Goal: Task Accomplishment & Management: Complete application form

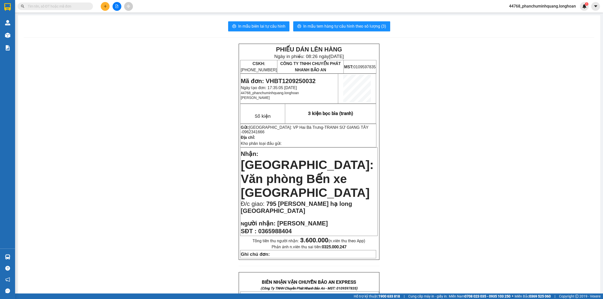
click at [47, 4] on input "text" at bounding box center [57, 7] width 59 height 6
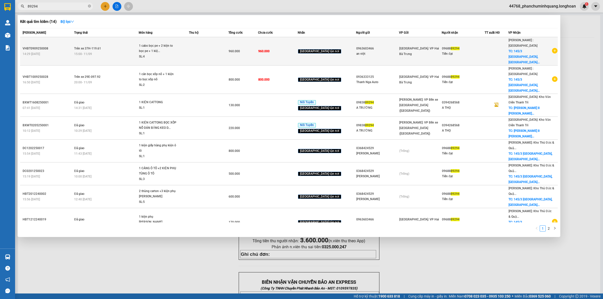
type input "89294"
click at [225, 47] on td at bounding box center [208, 51] width 39 height 28
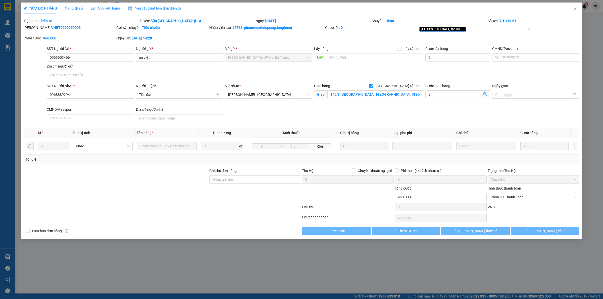
type input "0963603466"
type input "an việt"
type input "0968889294"
type input "Tiến đạt"
checkbox input "true"
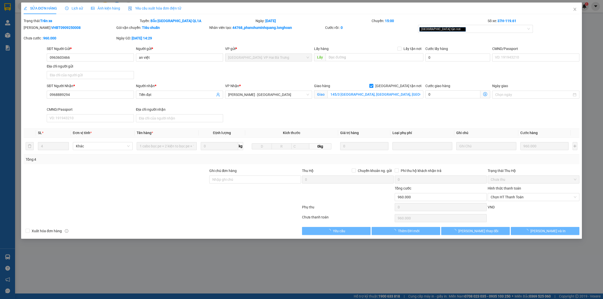
type input "145/3 khu phố 8B, tân biên, biên hòa, đồng nai"
type input "960.000"
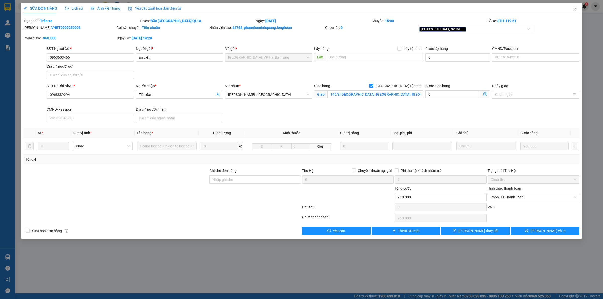
click at [77, 4] on div "Lịch sử" at bounding box center [74, 9] width 18 height 12
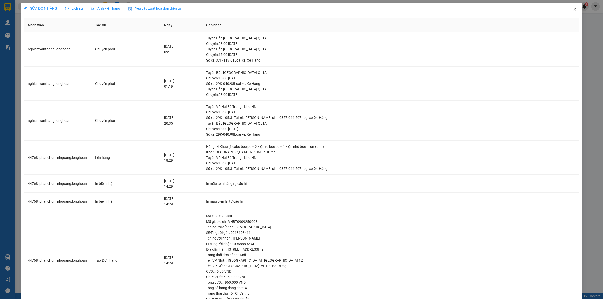
click at [573, 7] on span "Close" at bounding box center [575, 10] width 14 height 14
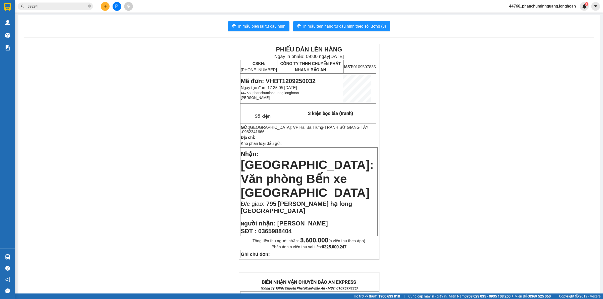
click at [73, 5] on input "89294" at bounding box center [57, 7] width 59 height 6
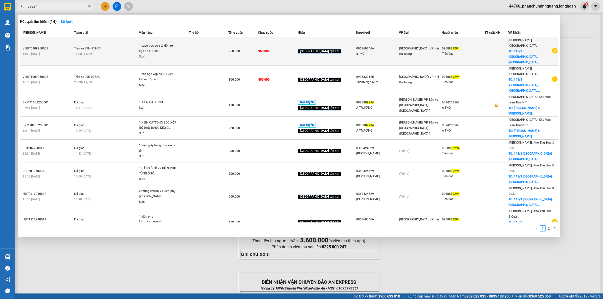
click at [113, 42] on td "Trên xe 37H-119.61 15:00 - 11/09" at bounding box center [106, 51] width 66 height 28
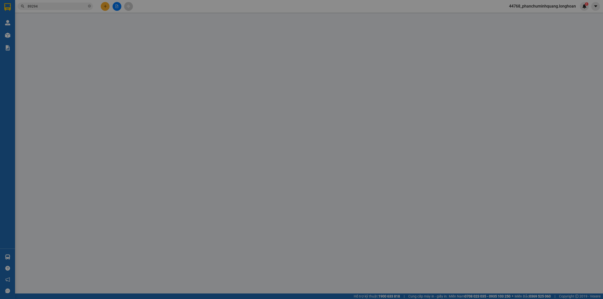
type input "0963603466"
type input "an việt"
type input "0968889294"
type input "Tiến đạt"
checkbox input "true"
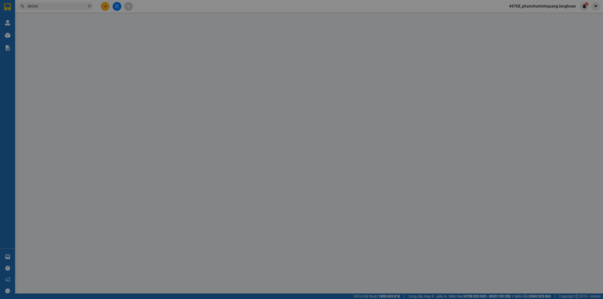
type input "145/3 khu phố 8B, tân biên, biên hòa, đồng nai"
type input "960.000"
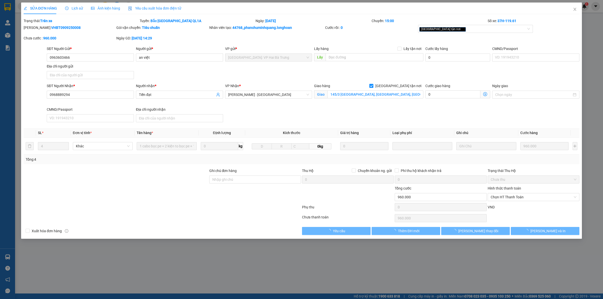
click at [70, 6] on div "Lịch sử" at bounding box center [74, 9] width 18 height 6
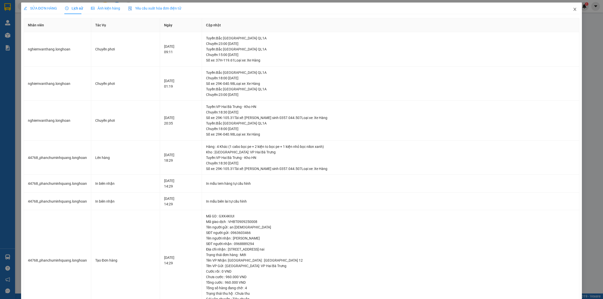
click at [573, 9] on icon "close" at bounding box center [574, 9] width 3 height 3
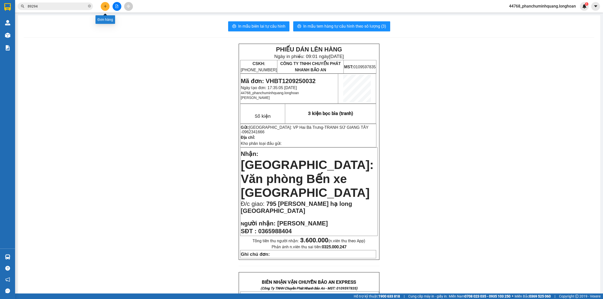
click at [106, 8] on button at bounding box center [105, 6] width 9 height 9
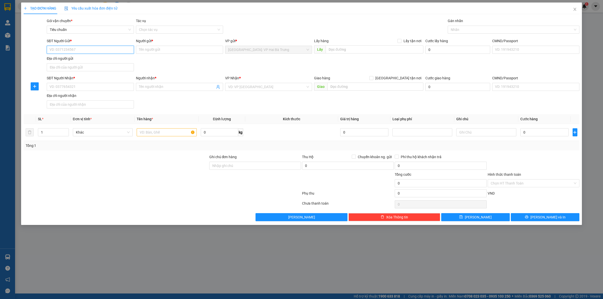
drag, startPoint x: 84, startPoint y: 48, endPoint x: 85, endPoint y: 45, distance: 3.2
click at [85, 46] on input "SĐT Người Gửi *" at bounding box center [90, 50] width 87 height 8
type input "0986395698"
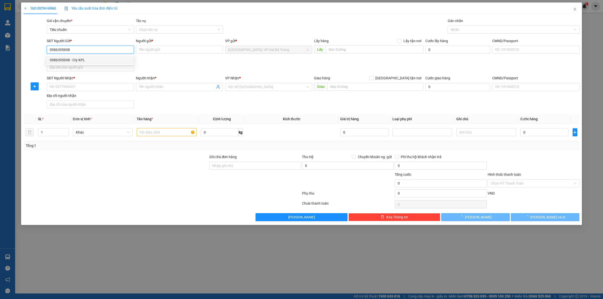
type input "Cty KPL"
type input "0986395698"
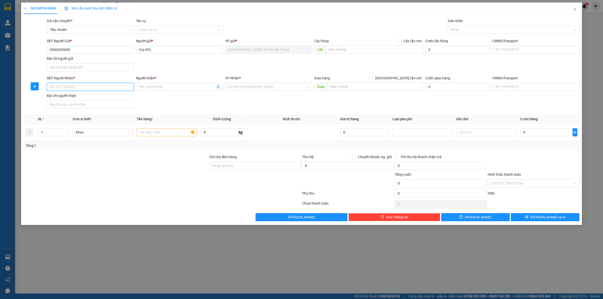
click at [101, 86] on input "SĐT Người Nhận *" at bounding box center [90, 87] width 87 height 8
type input "0901693377"
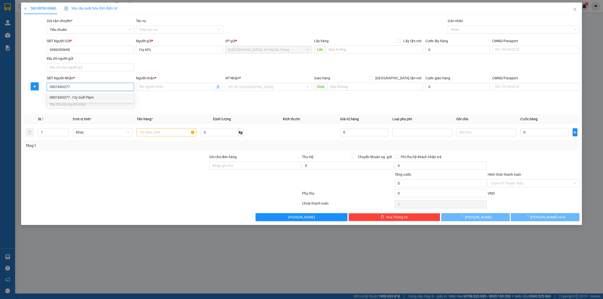
type input "Cty Golf Plam"
checkbox input "true"
type input "77 Đại Lộ Bình Dương,Lái Thiêu,TP Thuận An,Bình Dương"
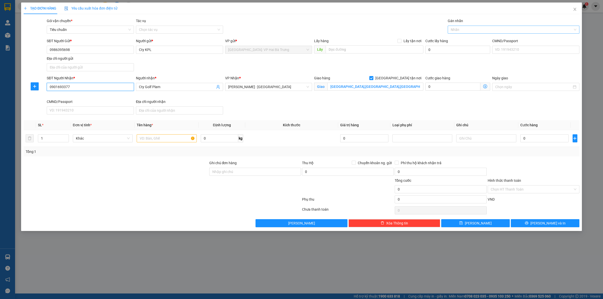
click at [464, 30] on div at bounding box center [511, 30] width 124 height 6
type input "0901693377"
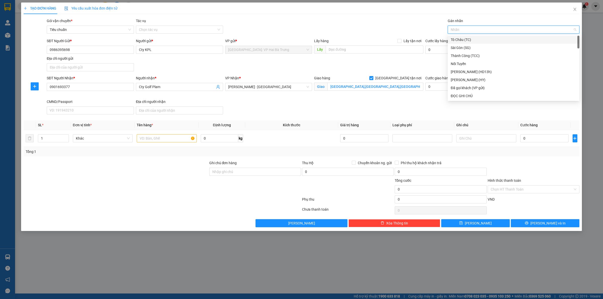
type input "G"
click at [472, 96] on div "[GEOGRAPHIC_DATA] tận nơi" at bounding box center [514, 96] width 126 height 6
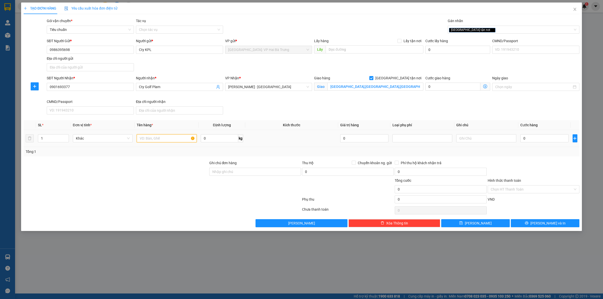
click at [153, 136] on input "text" at bounding box center [167, 138] width 60 height 8
type input "1 kiện giấy nhỏ"
click at [560, 141] on input "0" at bounding box center [544, 138] width 48 height 8
type input "1"
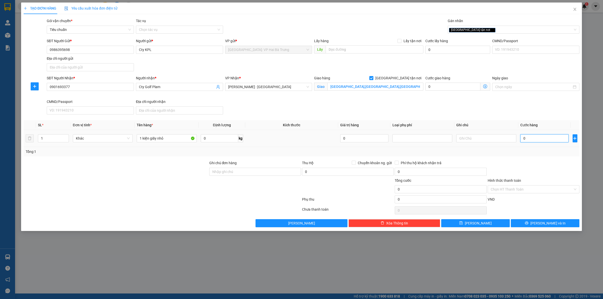
type input "1"
type input "10"
type input "100"
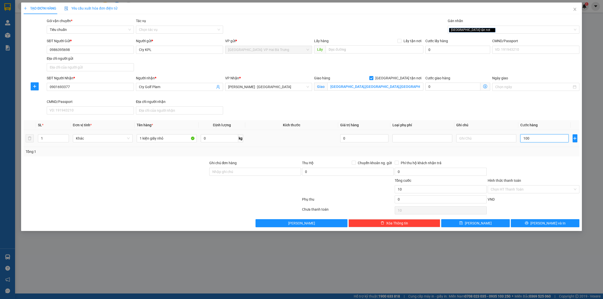
type input "100"
type input "1.000"
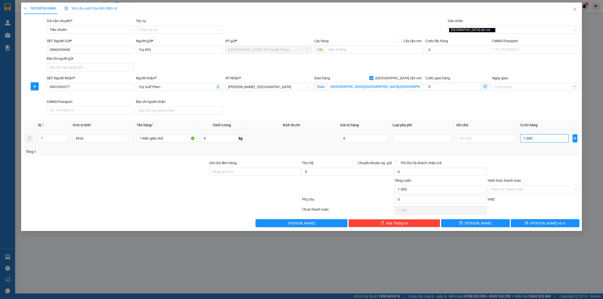
type input "10.000"
type input "100.000"
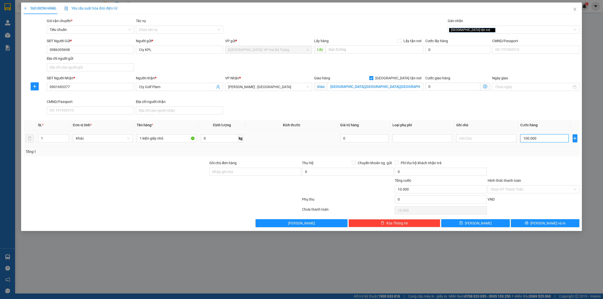
type input "100.000"
click at [564, 189] on input "Hình thức thanh toán" at bounding box center [532, 190] width 82 height 8
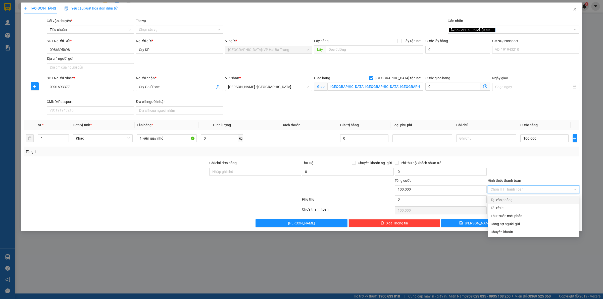
click at [548, 199] on div "Tại văn phòng" at bounding box center [534, 200] width 86 height 6
type input "0"
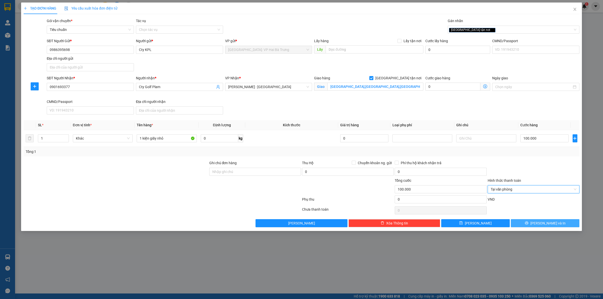
click at [527, 220] on button "[PERSON_NAME] và In" at bounding box center [545, 223] width 69 height 8
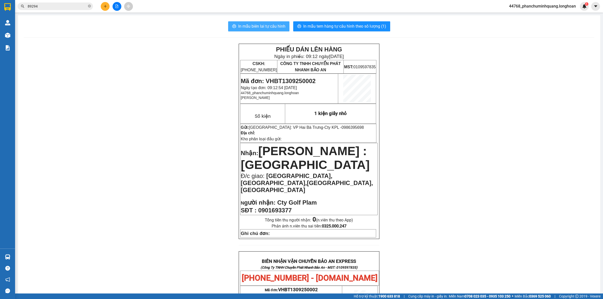
click at [269, 25] on span "In mẫu biên lai tự cấu hình" at bounding box center [261, 26] width 47 height 6
click at [325, 28] on span "In mẫu tem hàng tự cấu hình theo số lượng (1)" at bounding box center [344, 26] width 83 height 6
click at [107, 8] on button at bounding box center [105, 6] width 9 height 9
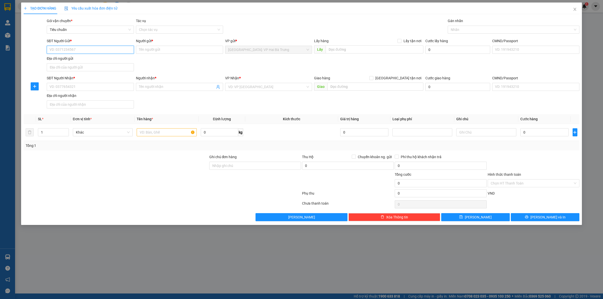
click at [118, 48] on input "SĐT Người Gửi *" at bounding box center [90, 50] width 87 height 8
type input "0986085840"
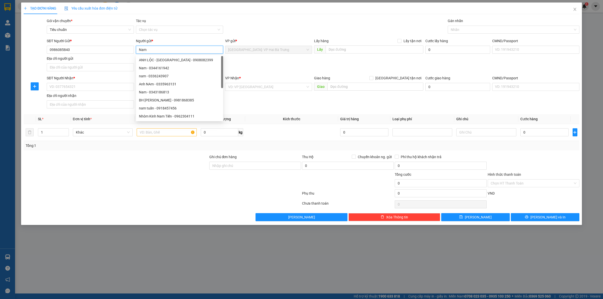
type input "Nam"
click at [123, 81] on div "SĐT Người Nhận *" at bounding box center [90, 78] width 87 height 6
click at [123, 83] on input "SĐT Người Nhận *" at bounding box center [90, 87] width 87 height 8
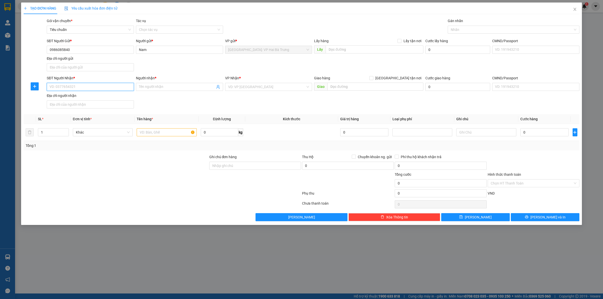
click at [123, 85] on input "SĐT Người Nhận *" at bounding box center [90, 87] width 87 height 8
click at [108, 49] on input "0986085840" at bounding box center [90, 50] width 87 height 8
click at [96, 89] on input "SĐT Người Nhận *" at bounding box center [90, 87] width 87 height 8
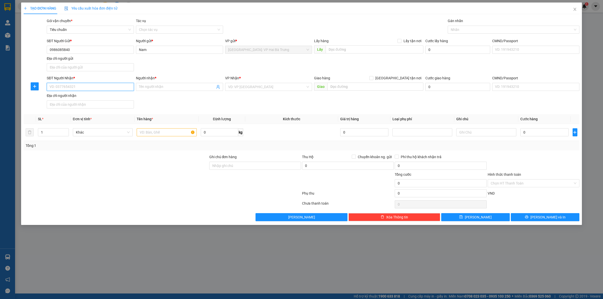
paste input "0986085840"
type input "0986085840"
click at [149, 92] on div "Người nhận * Tên người nhận" at bounding box center [179, 84] width 87 height 18
click at [155, 89] on input "Người nhận *" at bounding box center [177, 87] width 76 height 6
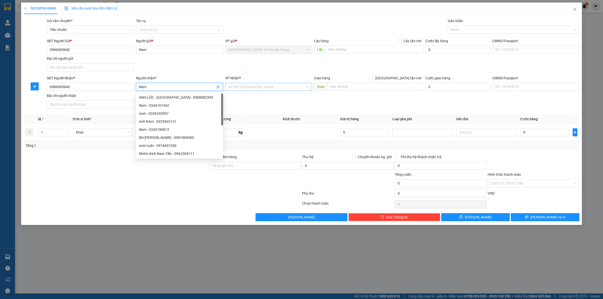
type input "Nam"
click at [247, 86] on input "search" at bounding box center [267, 87] width 78 height 8
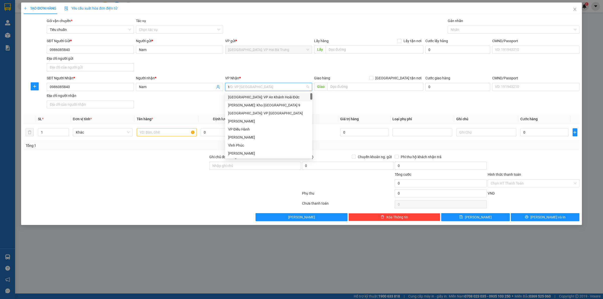
type input "th"
click at [258, 116] on div "[GEOGRAPHIC_DATA] : VP [PERSON_NAME]" at bounding box center [268, 113] width 87 height 8
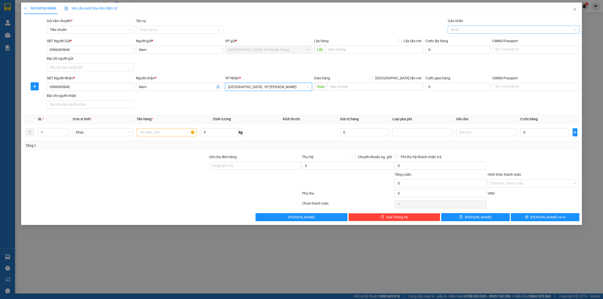
drag, startPoint x: 485, startPoint y: 30, endPoint x: 479, endPoint y: 29, distance: 5.8
click at [484, 30] on div at bounding box center [511, 30] width 124 height 6
type input "xe"
click at [481, 38] on div "Xe máy" at bounding box center [514, 40] width 126 height 6
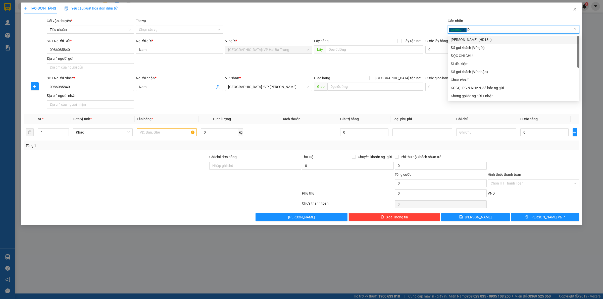
type input "D"
type input "Đ"
drag, startPoint x: 469, startPoint y: 54, endPoint x: 465, endPoint y: 55, distance: 4.3
click at [465, 55] on div "ĐỌC GHI CHÚ" at bounding box center [514, 56] width 126 height 6
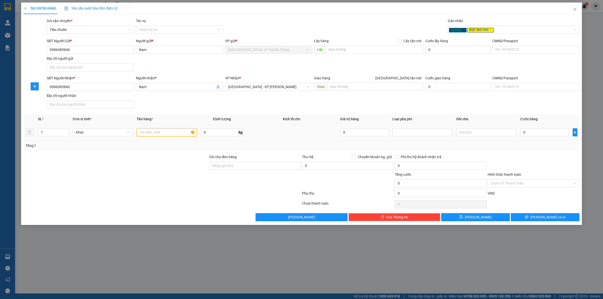
click at [144, 131] on input "text" at bounding box center [167, 132] width 60 height 8
type input "1 xe máy wave biển số 29B1-869.22"
click at [546, 135] on input "0" at bounding box center [544, 132] width 48 height 8
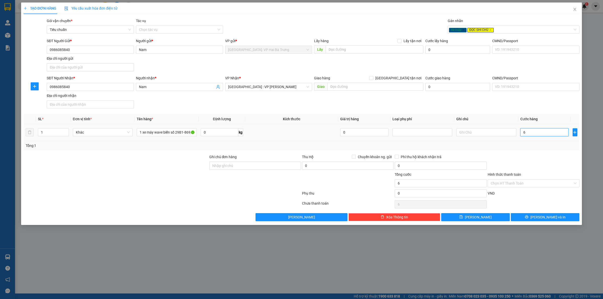
type input "6"
type input "62"
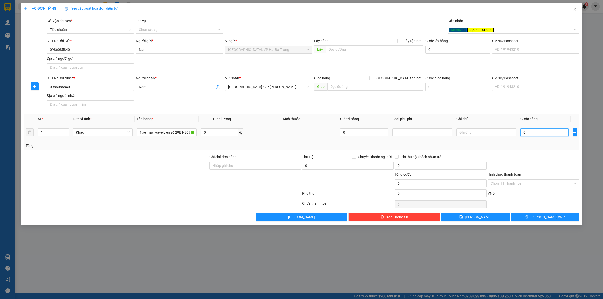
type input "62"
type input "620"
type input "6.200"
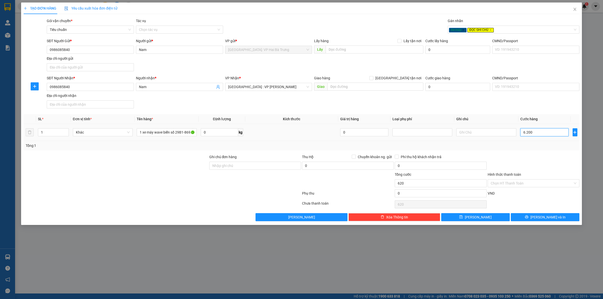
type input "6.200"
type input "62.000"
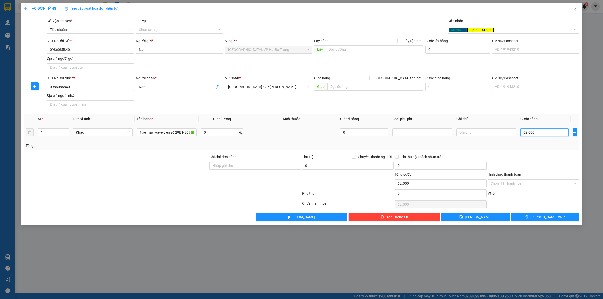
type input "620.000"
drag, startPoint x: 278, startPoint y: 166, endPoint x: 280, endPoint y: 170, distance: 4.2
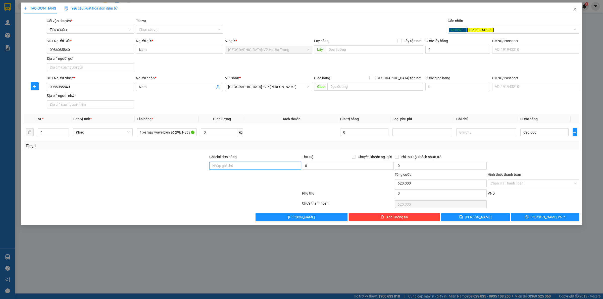
click at [279, 167] on input "Ghi chú đơn hàng" at bounding box center [255, 166] width 92 height 8
type input "có 1 chìa khoá, không giấy tờ, 2 gương"
drag, startPoint x: 543, startPoint y: 221, endPoint x: 548, endPoint y: 219, distance: 5.1
click at [544, 221] on button "[PERSON_NAME] và In" at bounding box center [545, 217] width 69 height 8
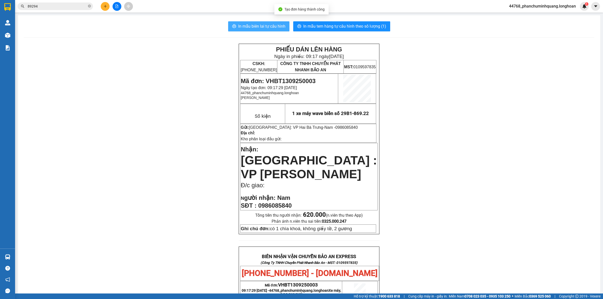
click at [274, 27] on span "In mẫu biên lai tự cấu hình" at bounding box center [261, 26] width 47 height 6
click at [356, 24] on span "In mẫu tem hàng tự cấu hình theo số lượng (1)" at bounding box center [344, 26] width 83 height 6
click at [107, 5] on button at bounding box center [105, 6] width 9 height 9
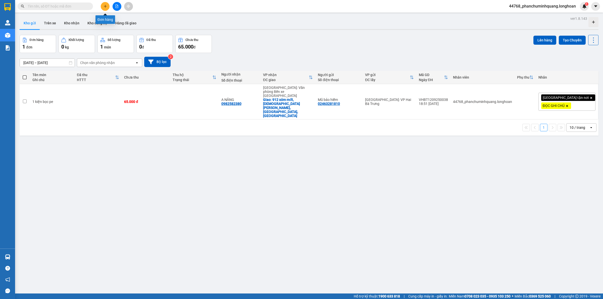
click at [106, 4] on button at bounding box center [105, 6] width 9 height 9
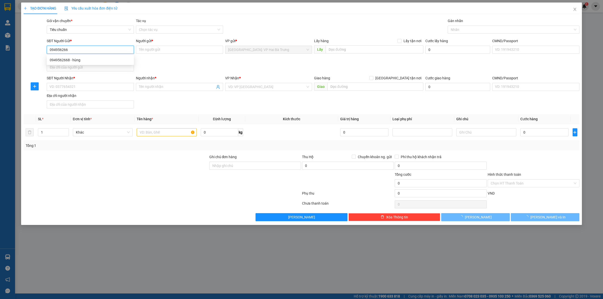
type input "0949562668"
type input "hùng"
checkbox input "true"
type input "1 Hàng Cá, Hoàn Kiếm, Hà Nội"
type input "65.000"
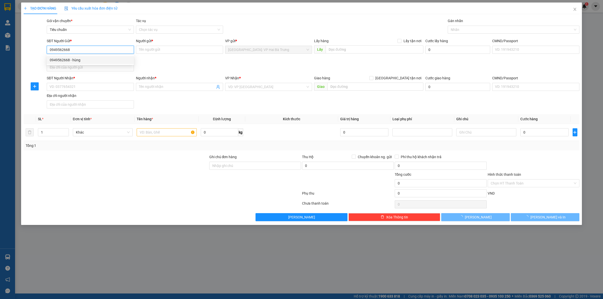
type input "65.000"
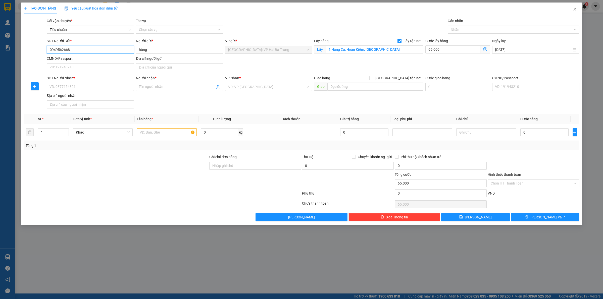
type input "0949562668"
click at [110, 45] on div "SĐT Người Gửi *" at bounding box center [90, 42] width 87 height 8
drag, startPoint x: 110, startPoint y: 45, endPoint x: 109, endPoint y: 48, distance: 3.4
click at [110, 45] on div "SĐT Người Gửi * 0949562668" at bounding box center [90, 47] width 87 height 18
click at [109, 48] on input "0949562668" at bounding box center [90, 50] width 87 height 8
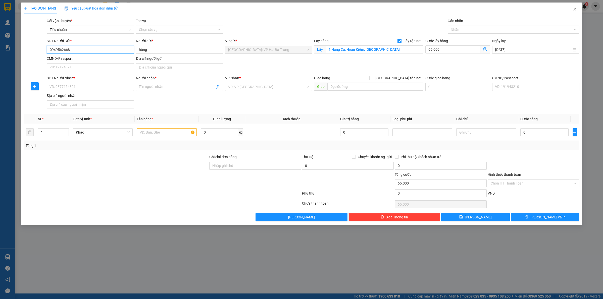
click at [109, 48] on input "0949562668" at bounding box center [90, 50] width 87 height 8
click at [105, 87] on input "SĐT Người Nhận *" at bounding box center [90, 87] width 87 height 8
paste input "0949562668"
type input "0949562668"
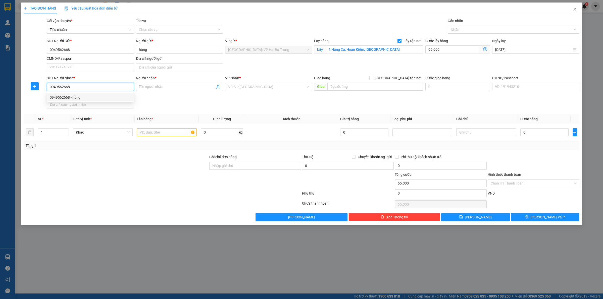
click at [74, 100] on div "0949562668 - hùng" at bounding box center [90, 98] width 81 height 6
type input "hùng"
checkbox input "true"
type input "Phòng L110, số 3 đường Lê Trực, P7, Bình Thạnh, Tp HCM"
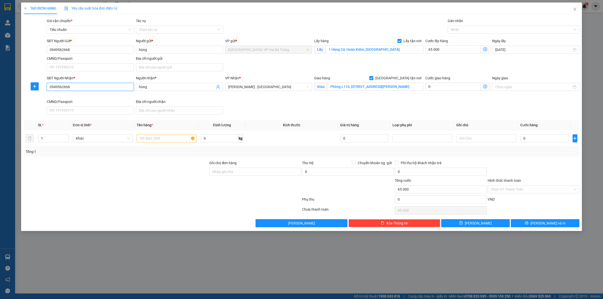
type input "0949562668"
click at [393, 45] on div "Lấy hàng Lấy tận nơi" at bounding box center [368, 42] width 109 height 8
click at [390, 50] on input "1 Hàng Cá, Hoàn Kiếm, Hà Nội" at bounding box center [375, 49] width 98 height 8
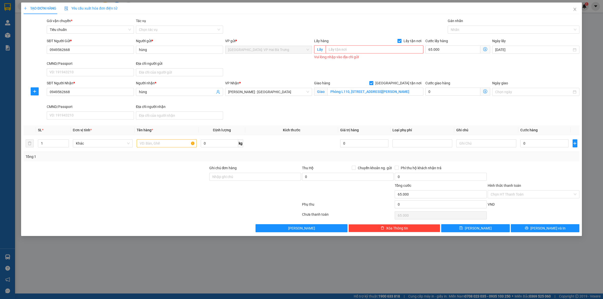
click at [408, 41] on span "Lấy tận nơi" at bounding box center [413, 41] width 22 height 6
click at [401, 41] on input "Lấy tận nơi" at bounding box center [400, 41] width 4 height 4
checkbox input "false"
click at [450, 50] on input "65.000" at bounding box center [457, 50] width 65 height 8
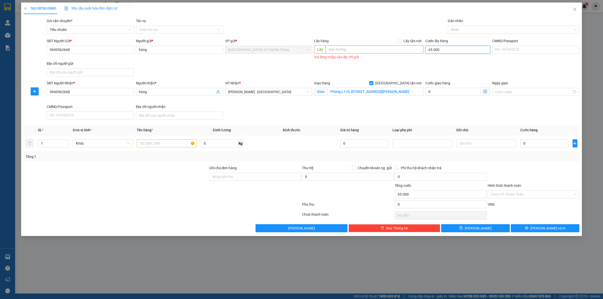
click at [450, 50] on input "65.000" at bounding box center [457, 50] width 65 height 8
type input "0"
click at [464, 31] on div at bounding box center [511, 30] width 124 height 6
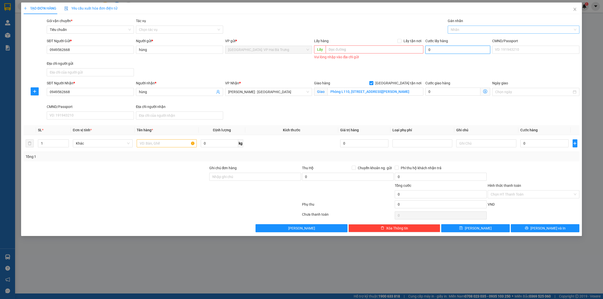
type input "0"
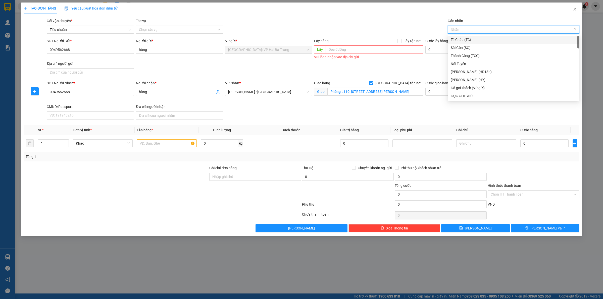
type input "G"
click at [456, 95] on div "[GEOGRAPHIC_DATA] tận nơi" at bounding box center [514, 96] width 126 height 6
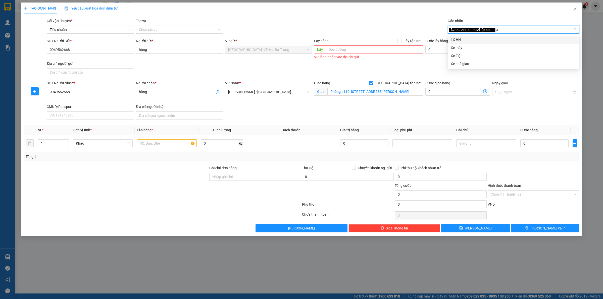
type input "xe"
click at [465, 39] on div "Xe máy" at bounding box center [514, 40] width 126 height 6
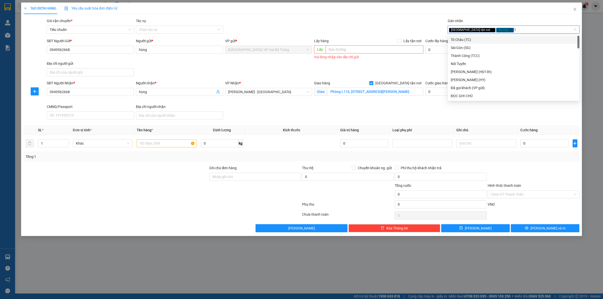
type input "D"
type input "Đ"
click at [464, 54] on div "ĐỌC GHI CHÚ" at bounding box center [514, 56] width 126 height 6
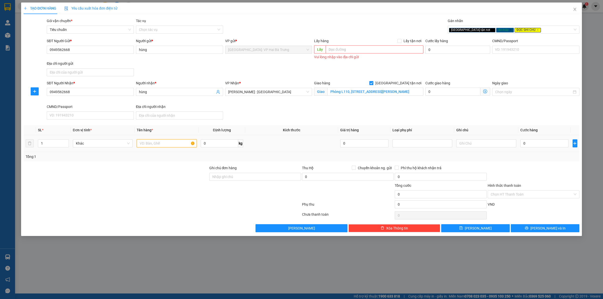
drag, startPoint x: 170, startPoint y: 145, endPoint x: 185, endPoint y: 141, distance: 16.0
click at [173, 144] on input "text" at bounding box center [167, 143] width 60 height 8
type input "1 xe máy airblade biển số 29C1-056.26"
click at [553, 143] on input "0" at bounding box center [544, 143] width 48 height 8
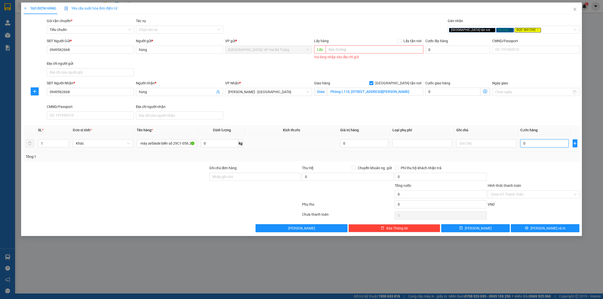
scroll to position [0, 0]
type input "1"
type input "13"
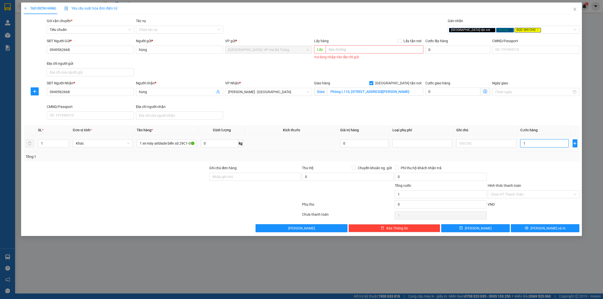
type input "13"
type input "138"
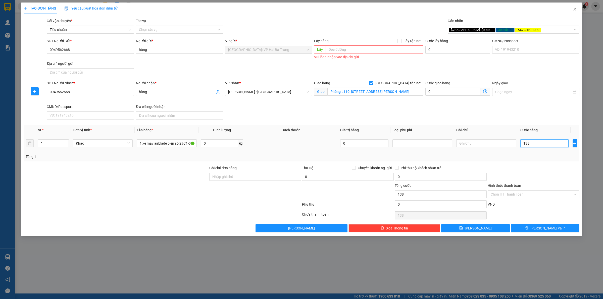
type input "1.380"
type input "13.800"
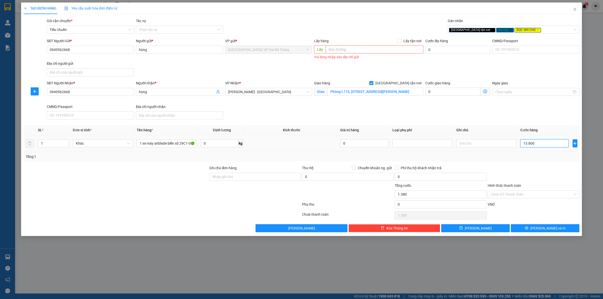
type input "13.800"
type input "138.000"
type input "1.380.000"
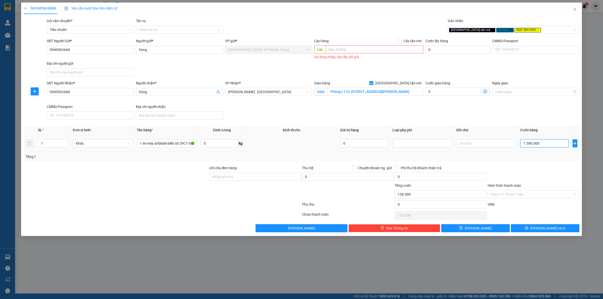
type input "1.380.000"
drag, startPoint x: 277, startPoint y: 179, endPoint x: 282, endPoint y: 179, distance: 5.3
click at [278, 179] on input "Ghi chú đơn hàng" at bounding box center [255, 177] width 92 height 8
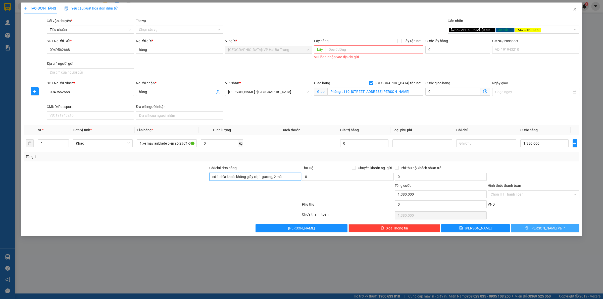
type input "có 1 chìa khoá, không giấy tờ, 1 gương, 2 mũ"
click at [550, 226] on button "[PERSON_NAME] và In" at bounding box center [545, 228] width 69 height 8
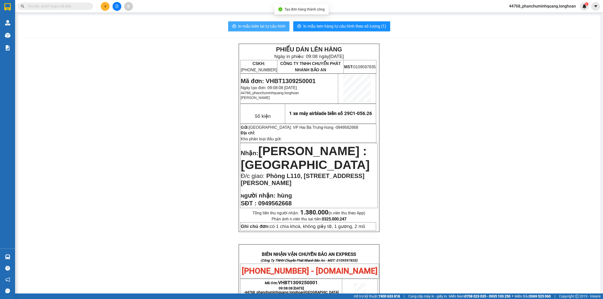
click at [261, 23] on span "In mẫu biên lai tự cấu hình" at bounding box center [261, 26] width 47 height 6
click at [356, 26] on span "In mẫu tem hàng tự cấu hình theo số lượng (1)" at bounding box center [344, 26] width 83 height 6
drag, startPoint x: 368, startPoint y: 28, endPoint x: 369, endPoint y: 25, distance: 2.9
click at [369, 26] on span "In mẫu tem hàng tự cấu hình theo số lượng (1)" at bounding box center [344, 26] width 83 height 6
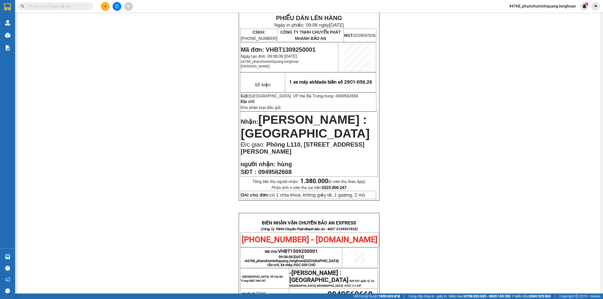
scroll to position [63, 0]
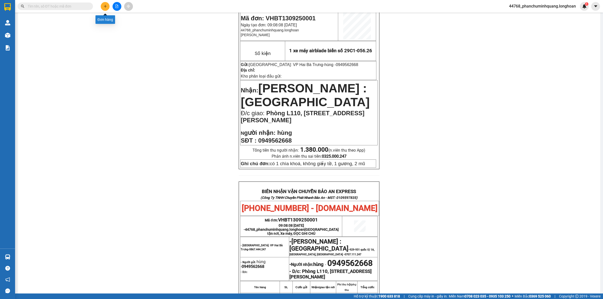
click at [104, 6] on icon "plus" at bounding box center [106, 7] width 4 height 4
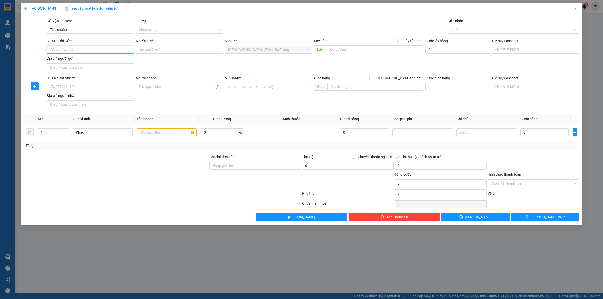
click at [118, 49] on input "SĐT Người Gửi *" at bounding box center [90, 50] width 87 height 8
type input "0359835556"
click at [126, 59] on div "0359835556 - Thành Hoàng Lioa" at bounding box center [90, 60] width 81 height 6
type input "[PERSON_NAME]"
checkbox input "true"
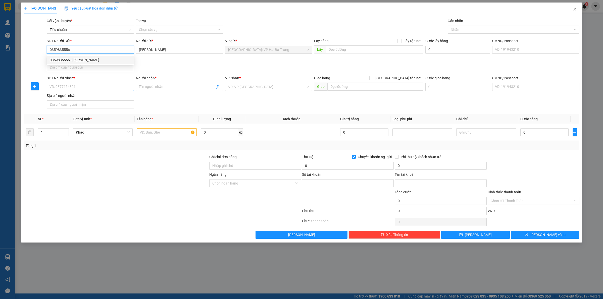
type input "0359835556"
type input "PHAM NGOC BANG"
type input "0359835556"
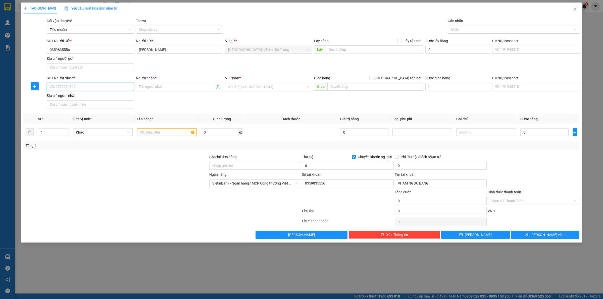
click at [108, 84] on input "SĐT Người Nhận *" at bounding box center [90, 87] width 87 height 8
type input "0902245389"
click at [164, 87] on input "Người nhận *" at bounding box center [177, 87] width 76 height 6
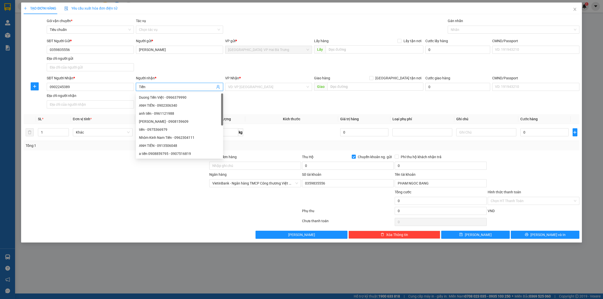
type input "Tiến"
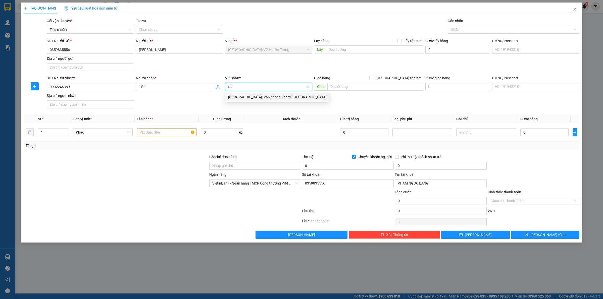
type input "thuo"
click at [356, 86] on input "text" at bounding box center [375, 87] width 96 height 8
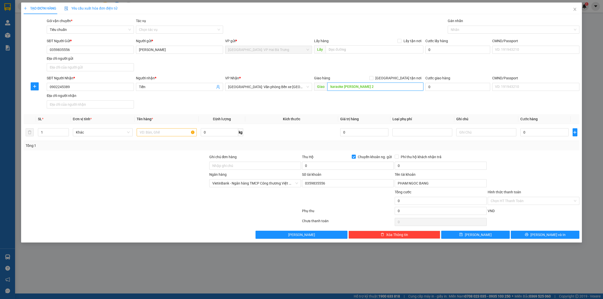
click at [363, 86] on input "karaoke vũ hưng 2" at bounding box center [375, 87] width 96 height 8
type input "karaoke vũ hưng 2"
click at [61, 132] on input "1" at bounding box center [53, 133] width 30 height 8
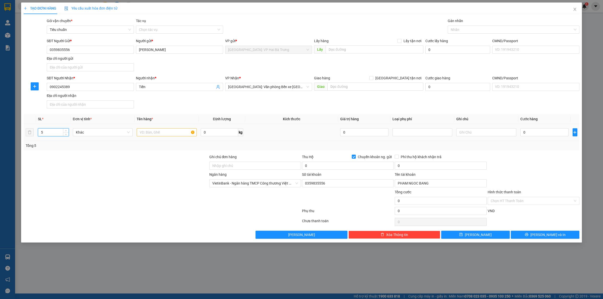
type input "5"
click at [154, 132] on input "text" at bounding box center [167, 132] width 60 height 8
type input "5 lioa bọc pe"
click at [341, 166] on input "0" at bounding box center [348, 166] width 92 height 8
type input "9.000.000"
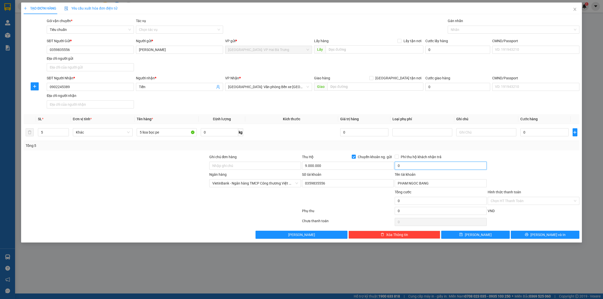
click at [413, 166] on input "0" at bounding box center [441, 166] width 92 height 8
type input "25.000"
click at [416, 78] on span "[GEOGRAPHIC_DATA] tận nơi" at bounding box center [398, 78] width 50 height 6
click at [373, 78] on input "[GEOGRAPHIC_DATA] tận nơi" at bounding box center [371, 78] width 4 height 4
checkbox input "true"
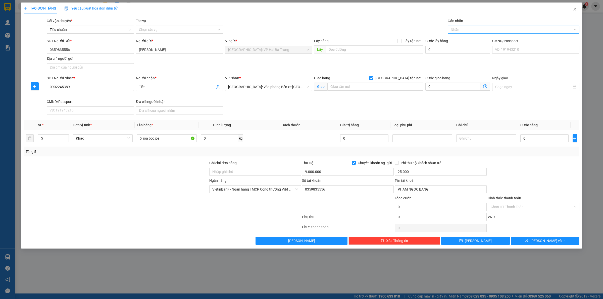
click at [464, 29] on div at bounding box center [511, 30] width 124 height 6
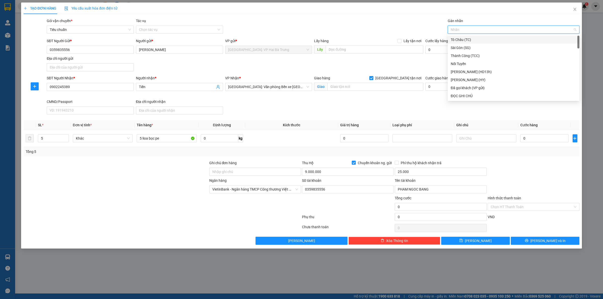
type input "G"
click at [469, 93] on div "[GEOGRAPHIC_DATA] tận nơi" at bounding box center [514, 96] width 126 height 6
click at [552, 136] on input "0" at bounding box center [544, 138] width 48 height 8
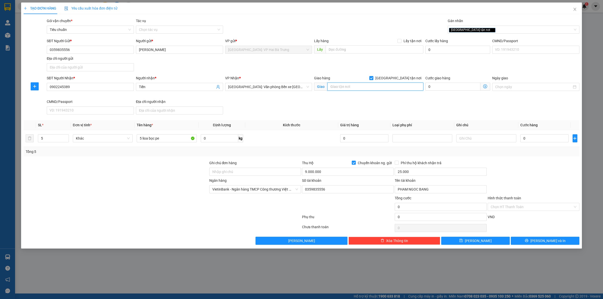
click at [360, 86] on input "text" at bounding box center [375, 87] width 96 height 8
click at [331, 87] on input "tân thắng, vinh quang, tiên lãng, hải phòng" at bounding box center [375, 87] width 96 height 8
type input "karaoke vũ hưng 2, tân thắng, vinh quang, tiên lãng, hải phòng"
click at [539, 139] on input "0" at bounding box center [544, 138] width 48 height 8
type input "2"
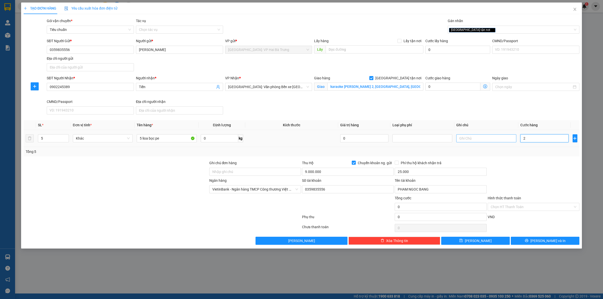
type input "2"
type input "24"
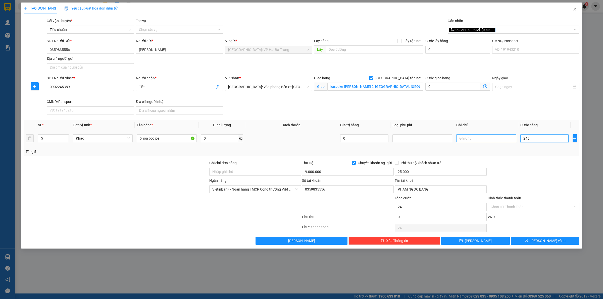
type input "2.454"
type input "245"
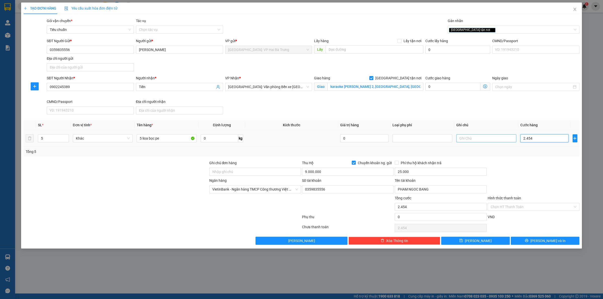
type input "245"
type input "2.450"
type input "24.500"
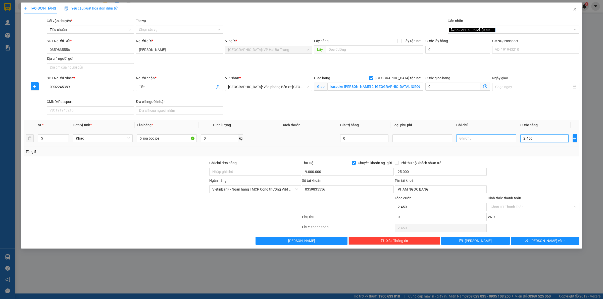
type input "24.500"
type input "2.450.000"
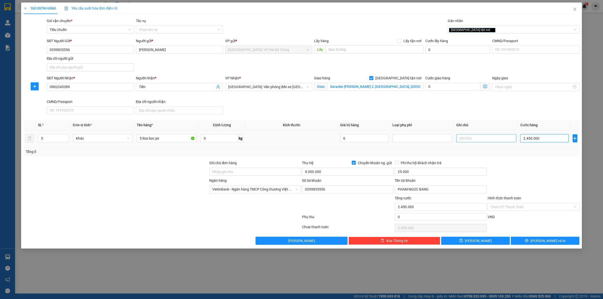
type input "245.000"
click at [366, 174] on input "9.000.000" at bounding box center [348, 172] width 92 height 8
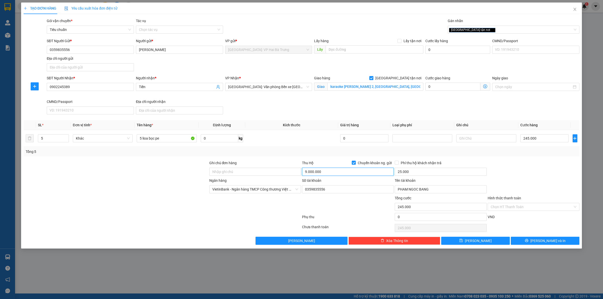
click at [366, 174] on input "9.000.000" at bounding box center [348, 172] width 92 height 8
type input "8.755.000"
click at [532, 239] on button "[PERSON_NAME] và In" at bounding box center [545, 241] width 69 height 8
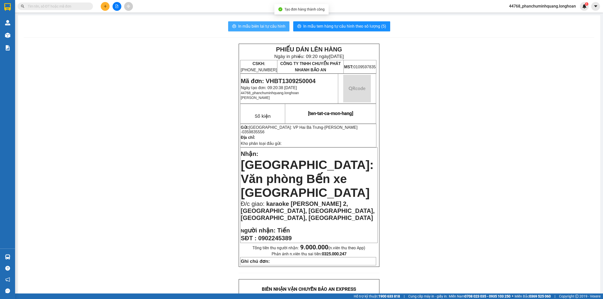
click at [249, 29] on span "In mẫu biên lai tự cấu hình" at bounding box center [261, 26] width 47 height 6
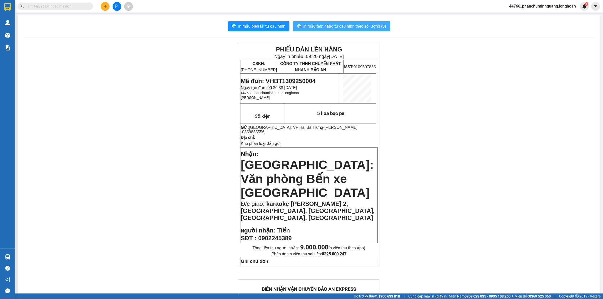
drag, startPoint x: 369, startPoint y: 26, endPoint x: 368, endPoint y: 22, distance: 4.1
click at [369, 26] on span "In mẫu tem hàng tự cấu hình theo số lượng (5)" at bounding box center [344, 26] width 83 height 6
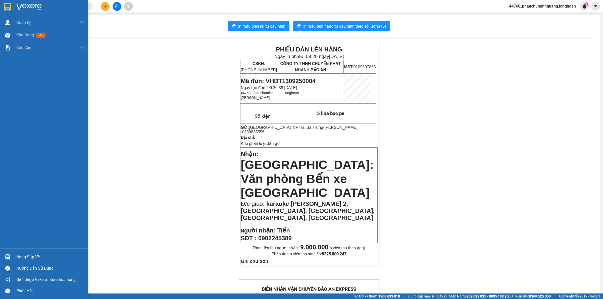
click at [5, 6] on img at bounding box center [7, 7] width 7 height 8
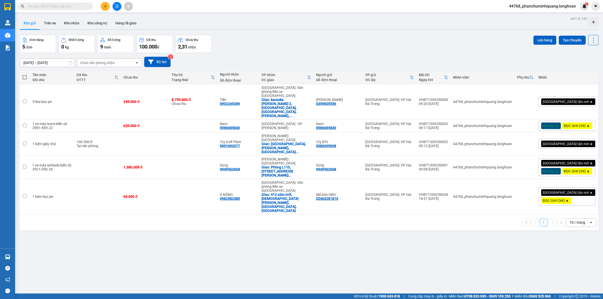
click at [105, 6] on icon "plus" at bounding box center [106, 7] width 4 height 4
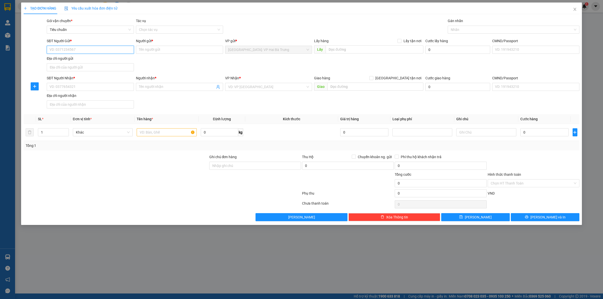
drag, startPoint x: 121, startPoint y: 52, endPoint x: 121, endPoint y: 50, distance: 2.5
click at [121, 52] on input "SĐT Người Gửi *" at bounding box center [90, 50] width 87 height 8
type input "0977204098"
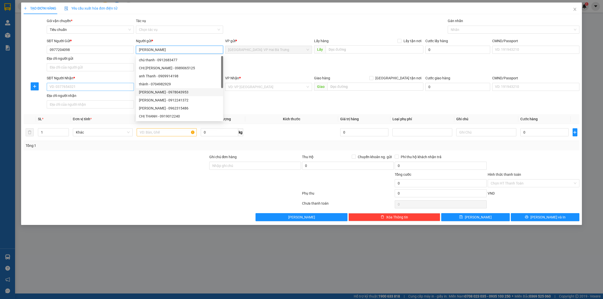
type input "[PERSON_NAME]"
click at [114, 86] on input "SĐT Người Nhận *" at bounding box center [90, 87] width 87 height 8
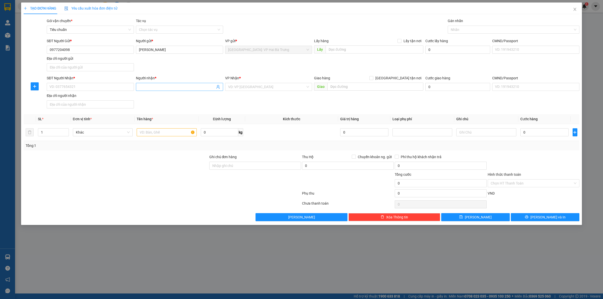
click at [154, 86] on input "Người nhận *" at bounding box center [177, 87] width 76 height 6
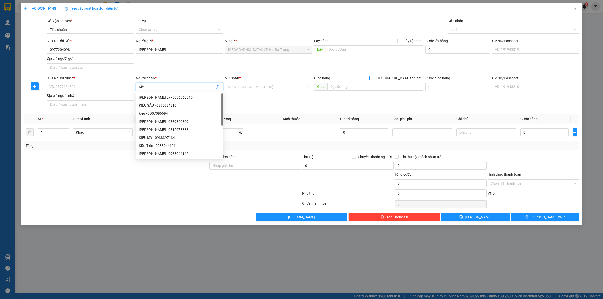
type input "Kiều"
click at [401, 81] on span "[GEOGRAPHIC_DATA] tận nơi" at bounding box center [398, 78] width 50 height 6
click at [373, 80] on input "[GEOGRAPHIC_DATA] tận nơi" at bounding box center [371, 78] width 4 height 4
checkbox input "true"
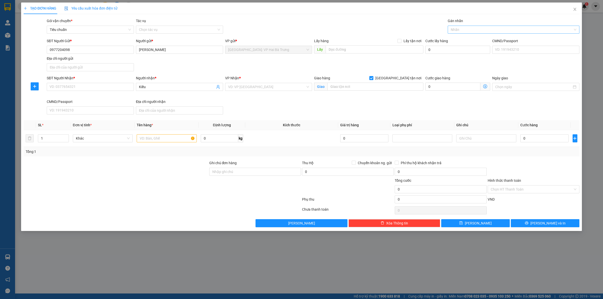
click at [463, 29] on div at bounding box center [511, 30] width 124 height 6
type input "G"
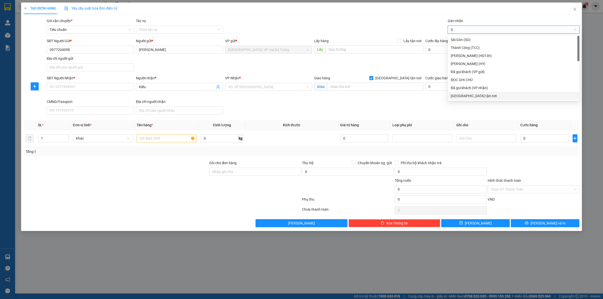
click at [456, 96] on div "[GEOGRAPHIC_DATA] tận nơi" at bounding box center [514, 96] width 126 height 6
drag, startPoint x: 155, startPoint y: 141, endPoint x: 158, endPoint y: 142, distance: 3.1
click at [156, 141] on input "text" at bounding box center [167, 138] width 60 height 8
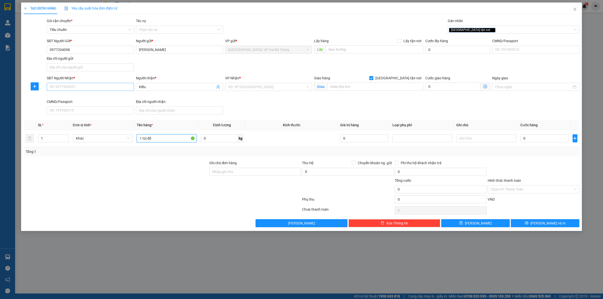
type input "1 túi đồ"
click at [119, 90] on input "SĐT Người Nhận *" at bounding box center [90, 87] width 87 height 8
click at [345, 86] on input "text" at bounding box center [375, 87] width 96 height 8
type input "14 nguyễn văn linh"
drag, startPoint x: 121, startPoint y: 85, endPoint x: 80, endPoint y: 89, distance: 40.9
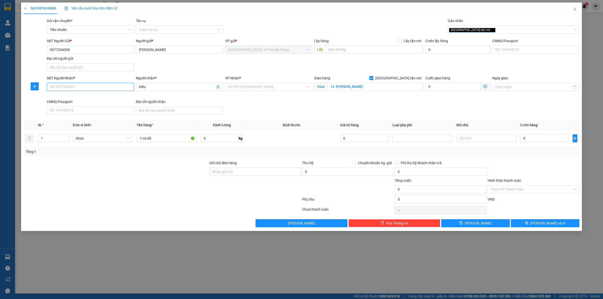
click at [122, 85] on input "SĐT Người Nhận *" at bounding box center [90, 87] width 87 height 8
type input "0913217187"
click at [394, 86] on input "14 nguyễn văn linh" at bounding box center [375, 87] width 96 height 8
type input "14 nguyễn văn linh, lê chân, hải phòng"
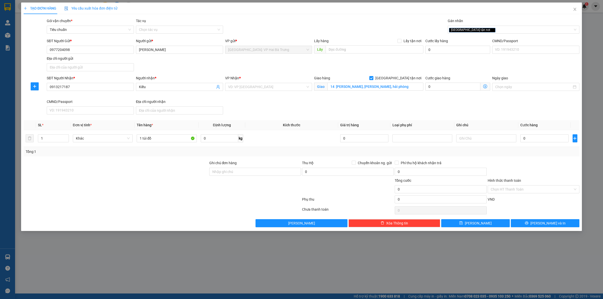
click at [241, 82] on div "VP Nhận *" at bounding box center [268, 79] width 87 height 8
click at [242, 85] on input "search" at bounding box center [267, 87] width 78 height 8
type input "thuon"
click at [274, 95] on div "[GEOGRAPHIC_DATA]: Văn phòng Bến xe [GEOGRAPHIC_DATA]" at bounding box center [277, 97] width 98 height 6
click at [537, 135] on input "0" at bounding box center [544, 138] width 48 height 8
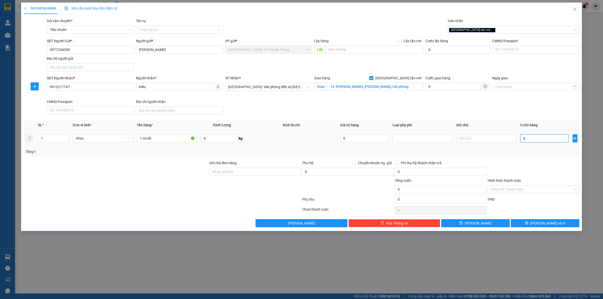
type input "65"
type input "650"
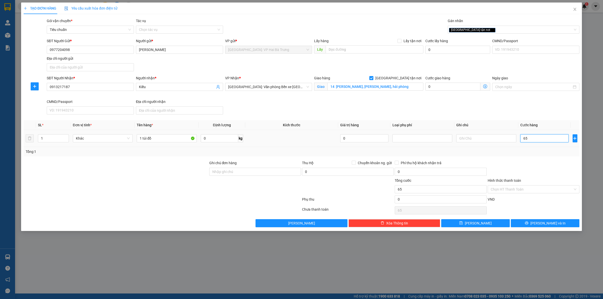
type input "650"
type input "6.500"
type input "65.000"
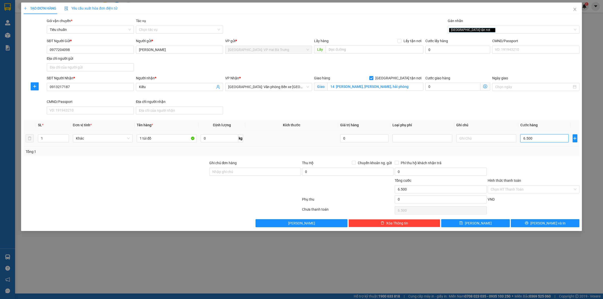
type input "65.000"
drag, startPoint x: 563, startPoint y: 223, endPoint x: 324, endPoint y: 90, distance: 273.8
click at [562, 223] on button "[PERSON_NAME] và In" at bounding box center [545, 223] width 69 height 8
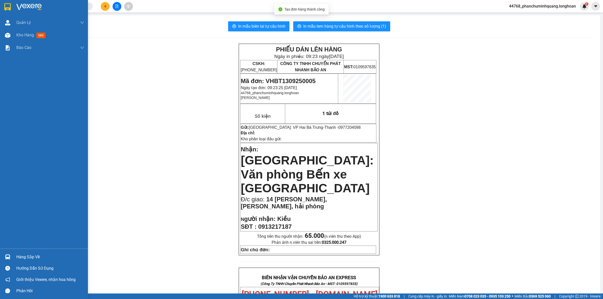
drag, startPoint x: 7, startPoint y: 7, endPoint x: 3, endPoint y: 0, distance: 7.9
click at [8, 6] on img at bounding box center [7, 7] width 7 height 8
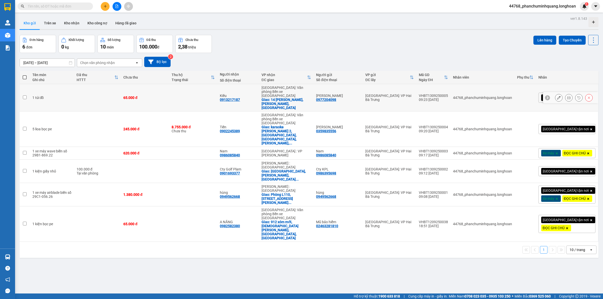
click at [555, 94] on div at bounding box center [559, 98] width 8 height 8
click at [557, 96] on icon at bounding box center [559, 98] width 4 height 4
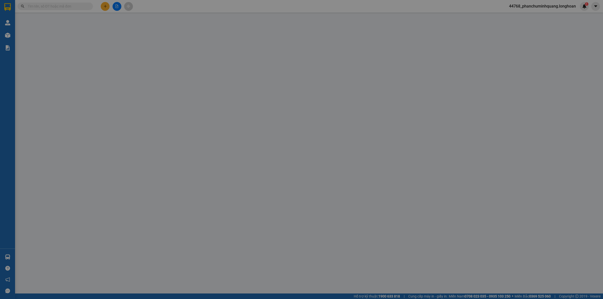
type input "0977204098"
type input "[PERSON_NAME]"
type input "0913217187"
type input "Kiều"
checkbox input "true"
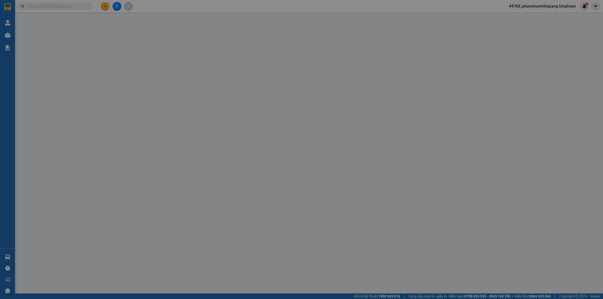
type input "14 nguyễn văn linh, lê chân, hải phòng"
type input "65.000"
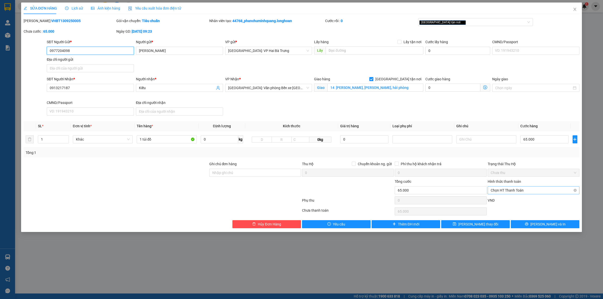
click at [524, 192] on span "Chọn HT Thanh Toán" at bounding box center [534, 191] width 86 height 8
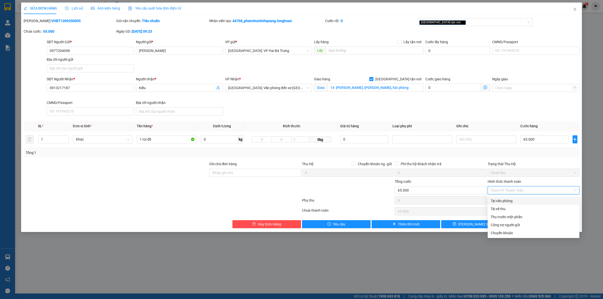
click at [524, 199] on div "Tại văn phòng" at bounding box center [534, 201] width 86 height 6
type input "0"
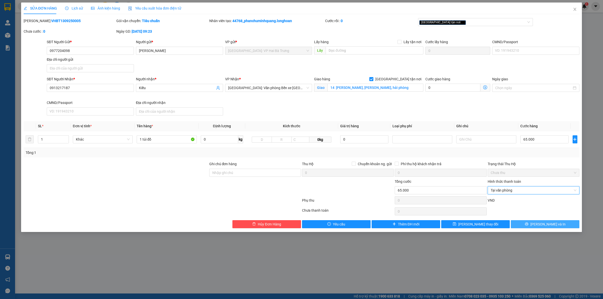
click at [546, 227] on span "[PERSON_NAME] và In" at bounding box center [548, 225] width 35 height 6
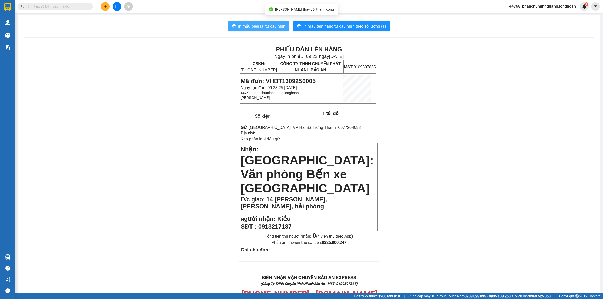
click at [264, 24] on span "In mẫu biên lai tự cấu hình" at bounding box center [261, 26] width 47 height 6
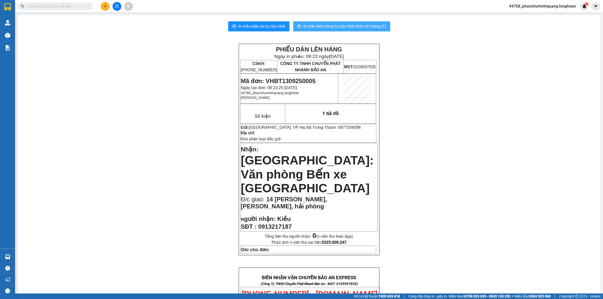
click at [371, 27] on span "In mẫu tem hàng tự cấu hình theo số lượng (1)" at bounding box center [344, 26] width 83 height 6
click at [103, 8] on button at bounding box center [105, 6] width 9 height 9
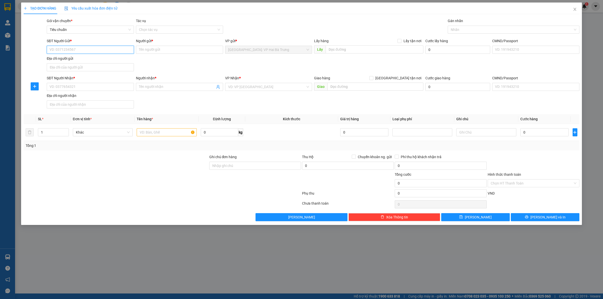
click at [128, 49] on input "SĐT Người Gửi *" at bounding box center [90, 50] width 87 height 8
type input "0983114072"
click at [114, 59] on div "0983114072 - ANH HẢI" at bounding box center [90, 60] width 81 height 6
type input "[PERSON_NAME]"
type input "0983114072"
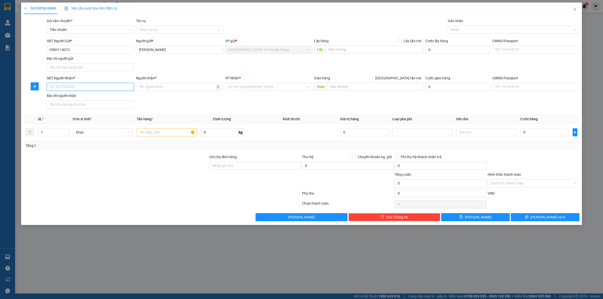
click at [116, 90] on input "SĐT Người Nhận *" at bounding box center [90, 87] width 87 height 8
type input "0915194859"
click at [165, 87] on input "Người nhận *" at bounding box center [177, 87] width 76 height 6
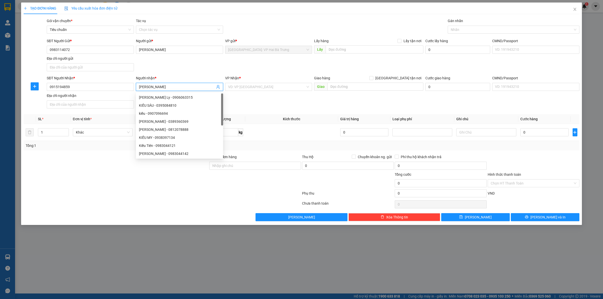
type input "V"
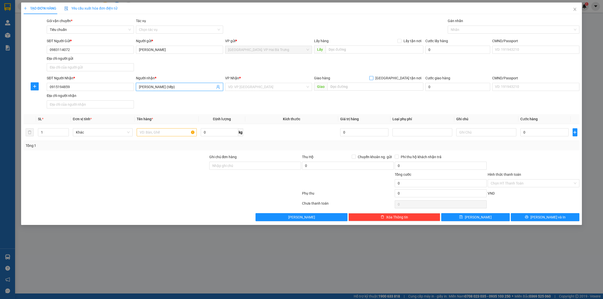
type input "[PERSON_NAME] (tiếp)"
click at [408, 77] on span "[GEOGRAPHIC_DATA] tận nơi" at bounding box center [398, 78] width 50 height 6
click at [373, 77] on input "[GEOGRAPHIC_DATA] tận nơi" at bounding box center [371, 78] width 4 height 4
checkbox input "true"
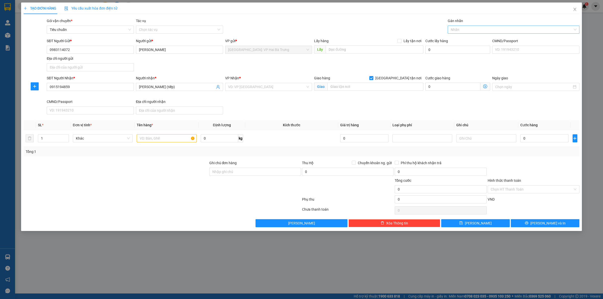
drag, startPoint x: 462, startPoint y: 30, endPoint x: 454, endPoint y: 28, distance: 9.0
click at [461, 30] on div at bounding box center [511, 30] width 124 height 6
type input "G"
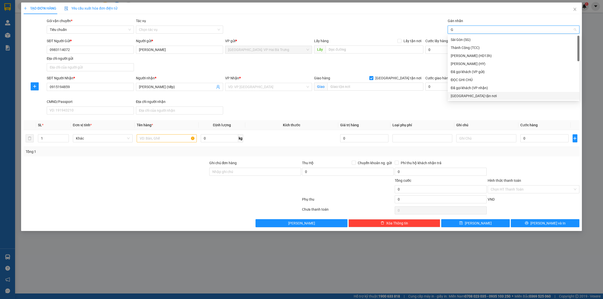
drag, startPoint x: 457, startPoint y: 96, endPoint x: 445, endPoint y: 95, distance: 11.9
click at [456, 96] on div "[GEOGRAPHIC_DATA] tận nơi" at bounding box center [514, 96] width 126 height 6
click at [387, 93] on div "Giao hàng Giao tận nơi Giao" at bounding box center [368, 84] width 109 height 18
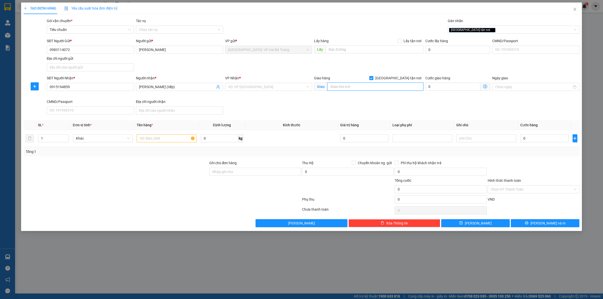
click at [392, 91] on input "text" at bounding box center [375, 87] width 96 height 8
type input "km7 đường 55, nam trực, nam định"
click at [236, 88] on input "search" at bounding box center [267, 87] width 78 height 8
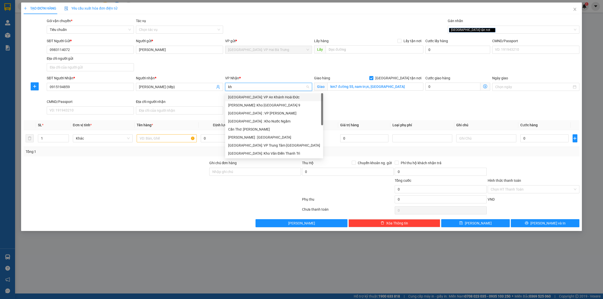
type input "kho"
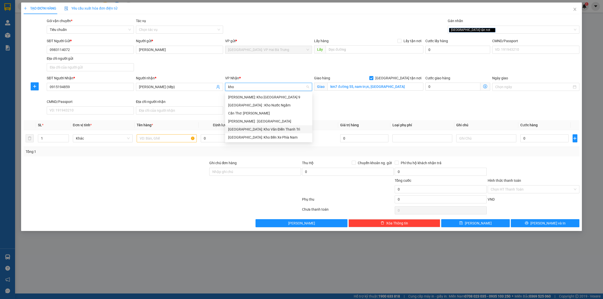
click at [251, 127] on div "[GEOGRAPHIC_DATA]: Kho Văn Điển Thanh Trì" at bounding box center [268, 130] width 81 height 6
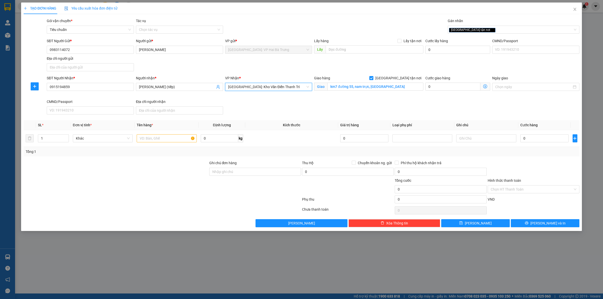
drag, startPoint x: 389, startPoint y: 109, endPoint x: 383, endPoint y: 106, distance: 6.1
click at [387, 109] on div "SĐT Người Nhận * 0915194859 Người nhận * Vũ Dũng (tiếp) VP Nhận * Hà Nội: Kho V…" at bounding box center [313, 95] width 535 height 41
click at [165, 138] on input "text" at bounding box center [167, 138] width 60 height 8
type input "1 kiện giấy (2 kiện gộp 1)"
drag, startPoint x: 531, startPoint y: 137, endPoint x: 519, endPoint y: 140, distance: 12.1
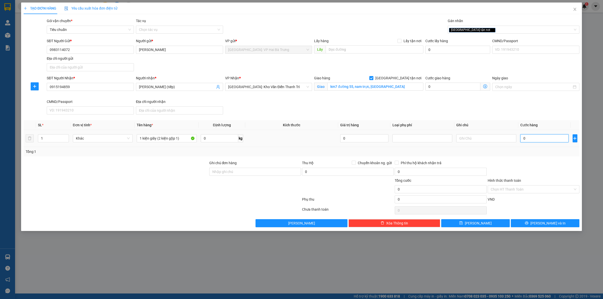
click at [531, 137] on input "0" at bounding box center [544, 138] width 48 height 8
type input "9*"
type input "0"
type input "9"
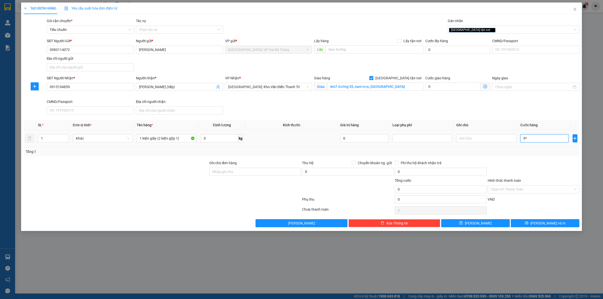
type input "9"
click at [553, 223] on span "[PERSON_NAME] và In" at bounding box center [548, 224] width 35 height 6
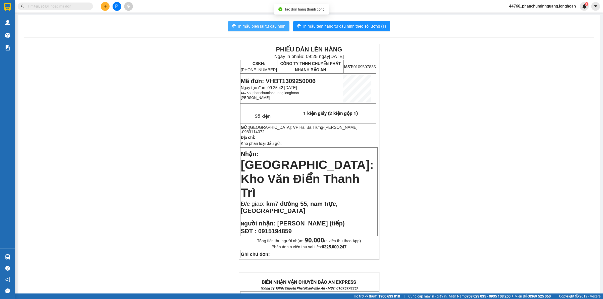
drag, startPoint x: 262, startPoint y: 25, endPoint x: 263, endPoint y: 22, distance: 2.8
click at [263, 24] on span "In mẫu biên lai tự cấu hình" at bounding box center [261, 26] width 47 height 6
click at [335, 25] on span "In mẫu tem hàng tự cấu hình theo số lượng (1)" at bounding box center [344, 26] width 83 height 6
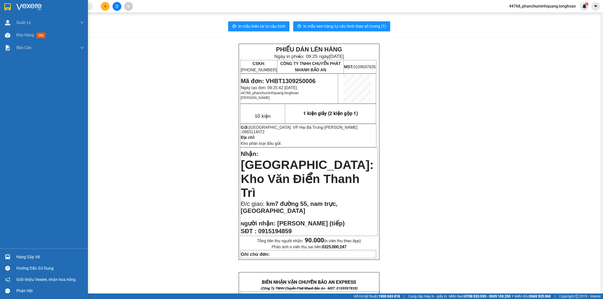
drag, startPoint x: 9, startPoint y: 6, endPoint x: 109, endPoint y: 14, distance: 99.6
click at [10, 5] on img at bounding box center [7, 7] width 7 height 8
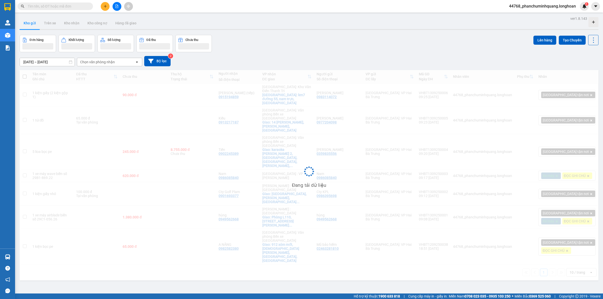
click at [71, 7] on input "text" at bounding box center [57, 7] width 59 height 6
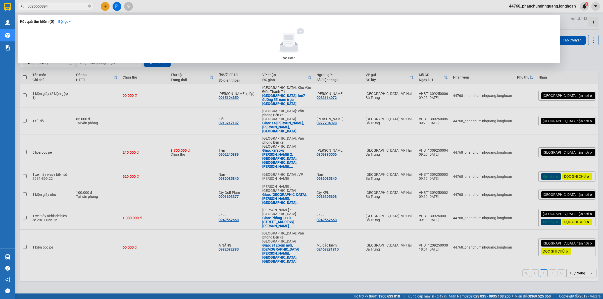
type input "0395550894"
click at [196, 73] on div at bounding box center [301, 149] width 603 height 299
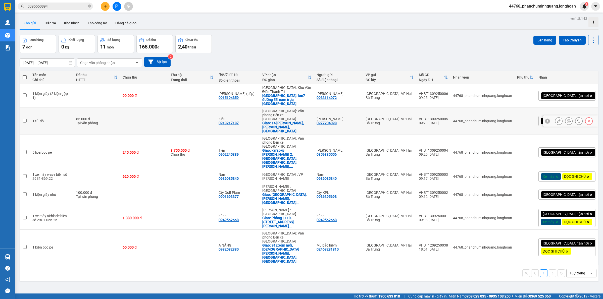
click at [557, 119] on icon at bounding box center [559, 121] width 4 height 4
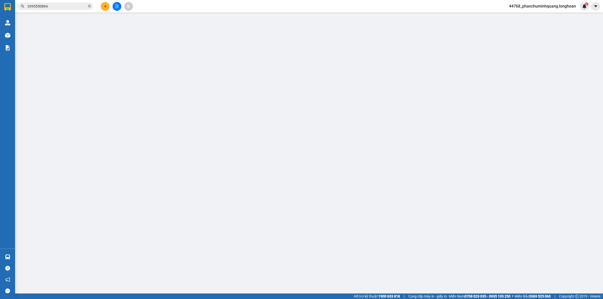
type input "0977204098"
type input "[PERSON_NAME]"
type input "0913217187"
type input "Kiều"
checkbox input "true"
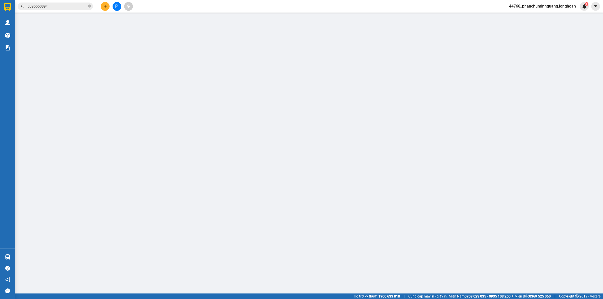
type input "14 nguyễn văn linh, lê chân, hải phòng"
type input "65.000"
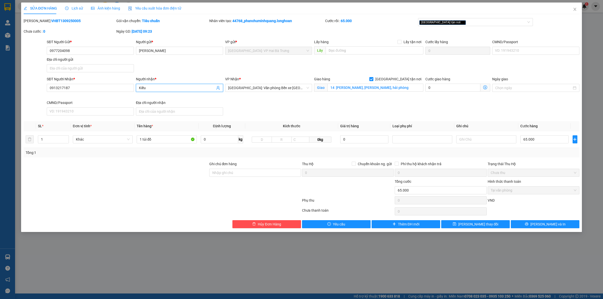
click at [184, 88] on input "Kiều" at bounding box center [177, 88] width 76 height 6
click at [192, 90] on input "Kiều" at bounding box center [177, 88] width 76 height 6
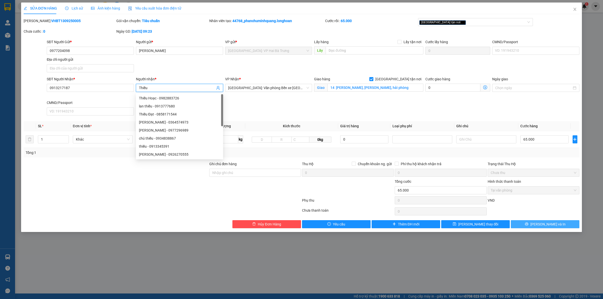
click at [535, 223] on button "[PERSON_NAME] và In" at bounding box center [545, 224] width 69 height 8
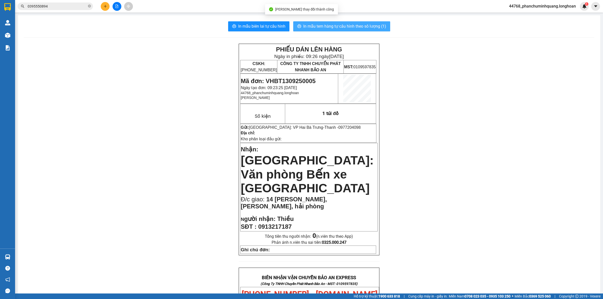
click at [317, 25] on span "In mẫu tem hàng tự cấu hình theo số lượng (1)" at bounding box center [344, 26] width 83 height 6
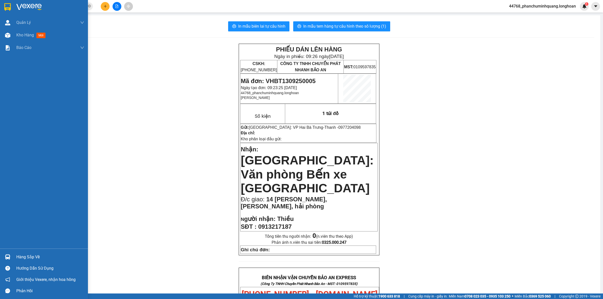
click at [8, 9] on img at bounding box center [7, 7] width 7 height 8
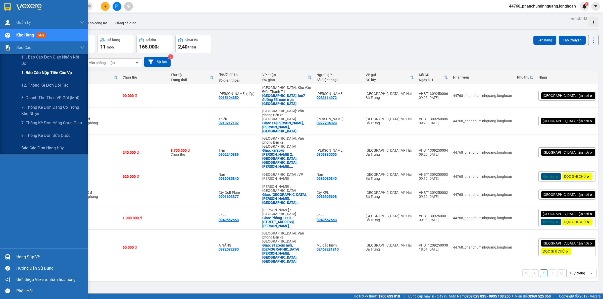
click at [34, 72] on span "1. Báo cáo nộp tiền các vp" at bounding box center [46, 73] width 51 height 6
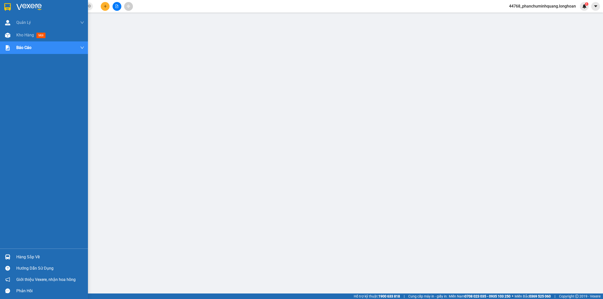
click at [7, 9] on img at bounding box center [7, 7] width 7 height 8
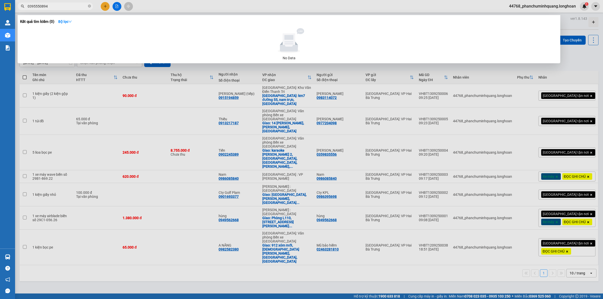
click at [77, 4] on input "0395550894" at bounding box center [57, 7] width 59 height 6
type input "0862755168"
click at [216, 71] on div at bounding box center [301, 149] width 603 height 299
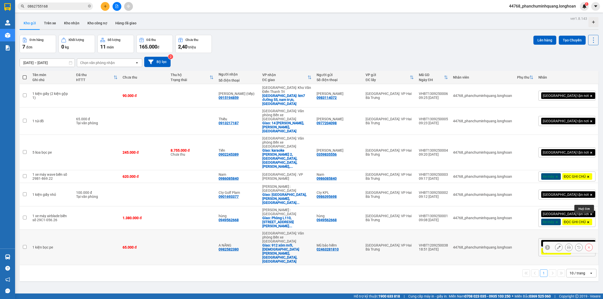
click at [586, 243] on button at bounding box center [589, 247] width 7 height 9
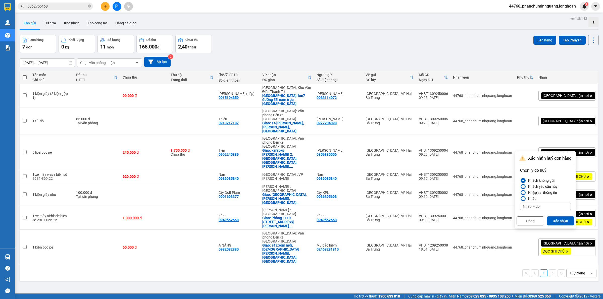
click at [540, 186] on div "Khách yêu cầu hủy" at bounding box center [541, 187] width 31 height 6
click at [520, 187] on input "Khách yêu cầu hủy" at bounding box center [520, 187] width 0 height 0
click at [523, 179] on div at bounding box center [523, 181] width 4 height 4
click at [520, 181] on input "Khách không gửi" at bounding box center [520, 181] width 0 height 0
click at [560, 220] on button "Xác nhận" at bounding box center [561, 221] width 28 height 9
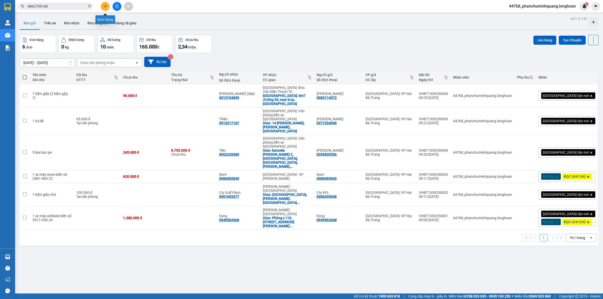
click at [104, 3] on button at bounding box center [105, 6] width 9 height 9
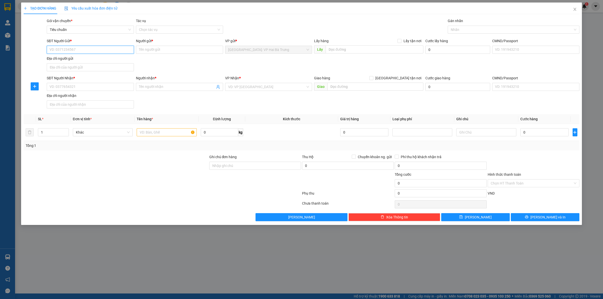
click at [121, 52] on input "SĐT Người Gửi *" at bounding box center [90, 50] width 87 height 8
click at [75, 87] on input "SĐT Người Nhận *" at bounding box center [90, 87] width 87 height 8
type input "097"
click at [77, 51] on input "SĐT Người Gửi *" at bounding box center [90, 50] width 87 height 8
type input "0389452789"
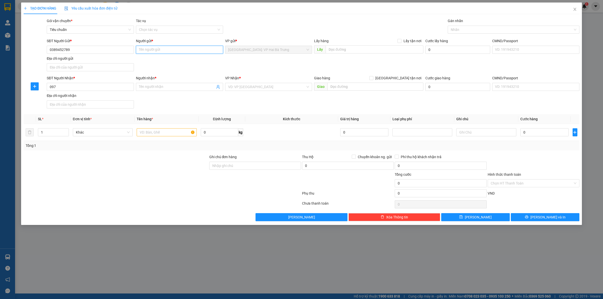
drag, startPoint x: 146, startPoint y: 50, endPoint x: 119, endPoint y: 55, distance: 27.4
click at [145, 50] on input "Người gửi *" at bounding box center [179, 50] width 87 height 8
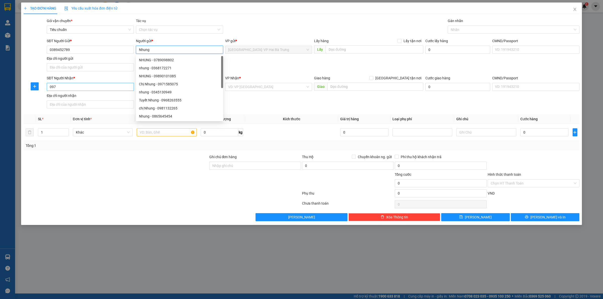
type input "Nhung"
click at [82, 87] on input "097" at bounding box center [90, 87] width 87 height 8
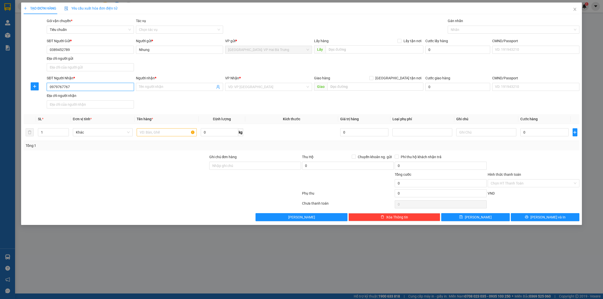
type input "0979767767"
type input "Nha khoa DR [PERSON_NAME]"
drag, startPoint x: 241, startPoint y: 85, endPoint x: 229, endPoint y: 79, distance: 13.0
click at [238, 85] on input "search" at bounding box center [267, 87] width 78 height 8
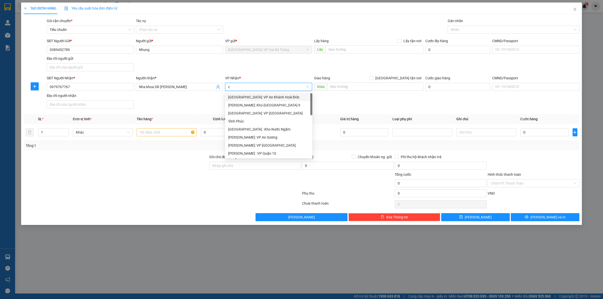
type input "câ"
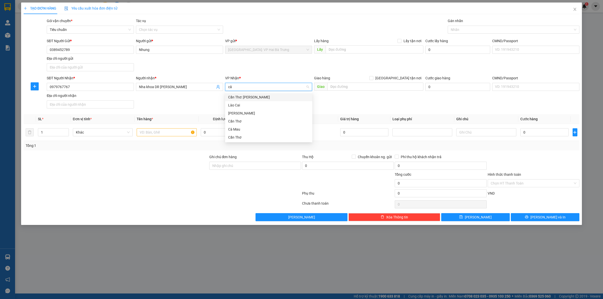
click at [254, 98] on div "Cần Thơ: [PERSON_NAME]" at bounding box center [268, 97] width 81 height 6
click at [382, 91] on div "Giao hàng Giao tận nơi Giao" at bounding box center [368, 84] width 109 height 18
drag, startPoint x: 388, startPoint y: 84, endPoint x: 397, endPoint y: 81, distance: 9.7
click at [389, 83] on input "text" at bounding box center [375, 87] width 96 height 8
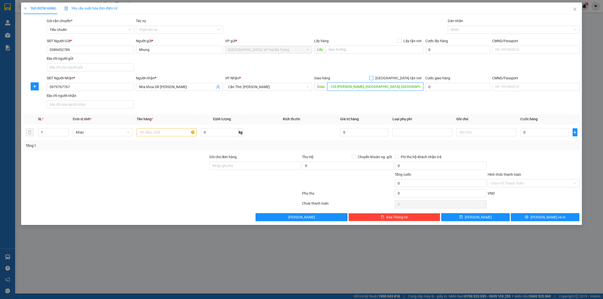
type input "120 nguyễn thái học, long xuyên, an giang"
click at [373, 79] on input "[GEOGRAPHIC_DATA] tận nơi" at bounding box center [371, 78] width 4 height 4
checkbox input "true"
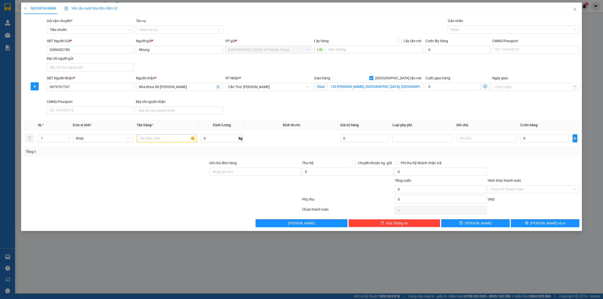
click at [457, 25] on div "Gán nhãn" at bounding box center [514, 22] width 132 height 8
drag, startPoint x: 455, startPoint y: 28, endPoint x: 448, endPoint y: 29, distance: 7.1
click at [455, 28] on div at bounding box center [511, 30] width 124 height 6
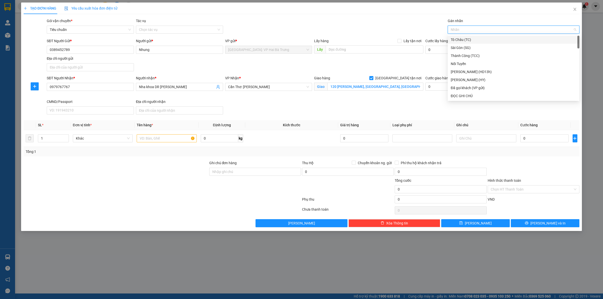
type input "G"
click at [464, 94] on div "[GEOGRAPHIC_DATA] tận nơi" at bounding box center [514, 96] width 126 height 6
click at [48, 140] on input "1" at bounding box center [53, 139] width 30 height 8
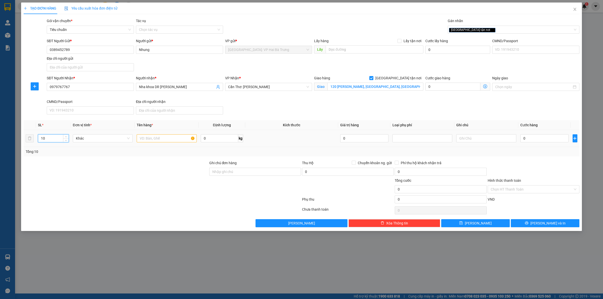
type input "10"
click at [164, 141] on input "text" at bounding box center [167, 138] width 60 height 8
type input "10 thùng giấy (bia lon)"
click at [535, 136] on input "0" at bounding box center [544, 138] width 48 height 8
type input "1"
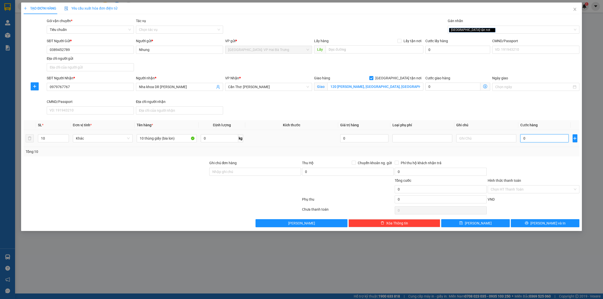
type input "1"
type input "10"
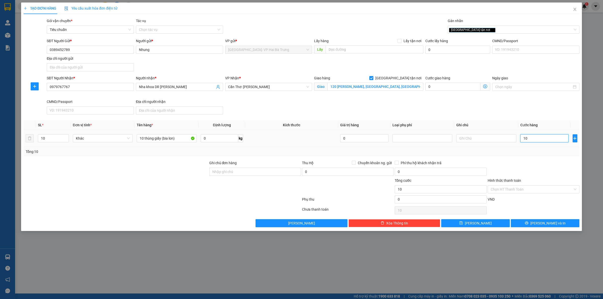
type input "103"
type input "1.035"
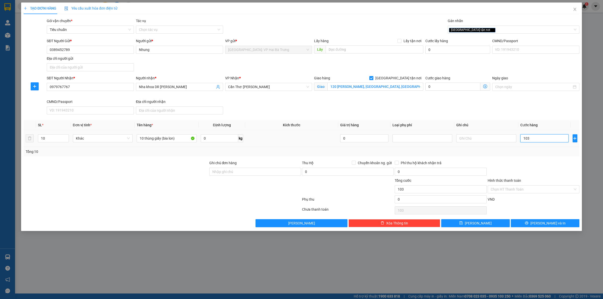
type input "1.035"
type input "10.350"
type input "103.500"
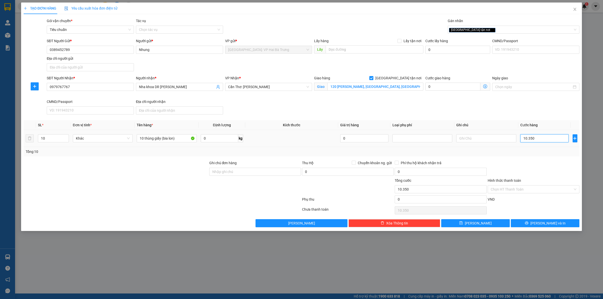
type input "103.500"
type input "1.035.000"
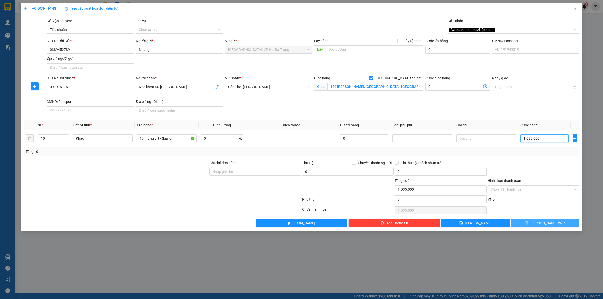
type input "1.035.000"
click at [520, 227] on button "[PERSON_NAME] và In" at bounding box center [545, 223] width 69 height 8
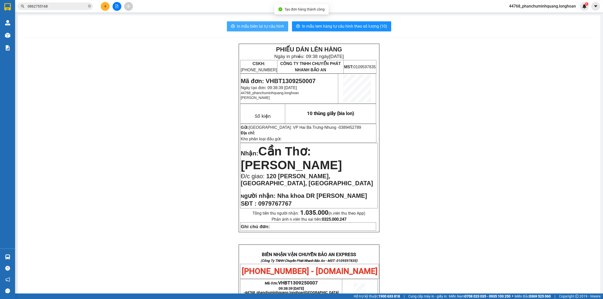
click at [274, 25] on span "In mẫu biên lai tự cấu hình" at bounding box center [260, 26] width 47 height 6
click at [360, 27] on span "In mẫu tem hàng tự cấu hình theo số lượng (10)" at bounding box center [344, 26] width 85 height 6
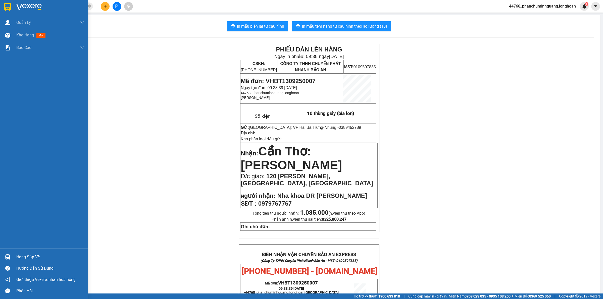
click at [3, 6] on div at bounding box center [44, 8] width 88 height 16
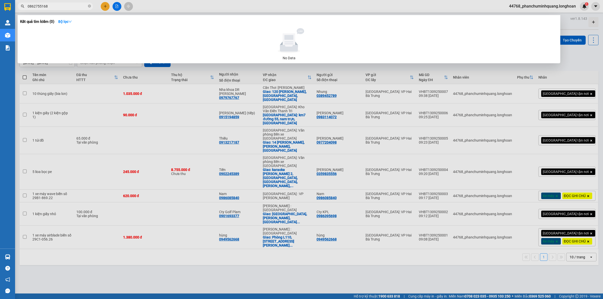
click at [58, 6] on input "0862755168" at bounding box center [57, 7] width 59 height 6
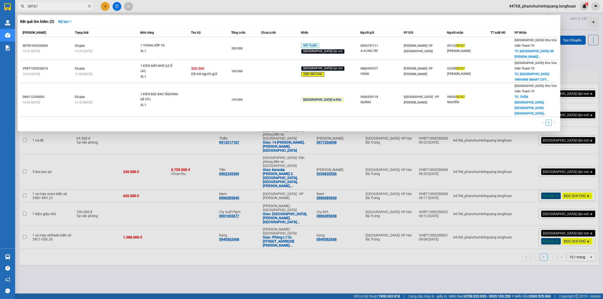
click at [54, 8] on input "59767" at bounding box center [57, 7] width 59 height 6
click at [54, 7] on input "59767" at bounding box center [57, 7] width 59 height 6
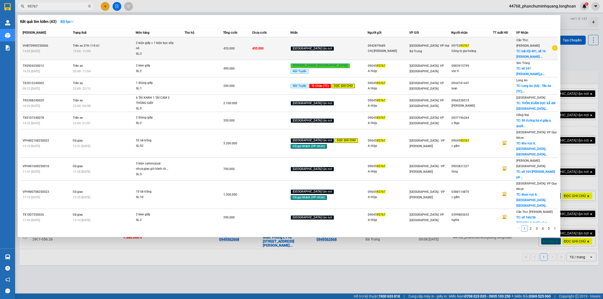
type input "95767"
click at [107, 49] on div "15:00 - 11/09" at bounding box center [104, 52] width 63 height 6
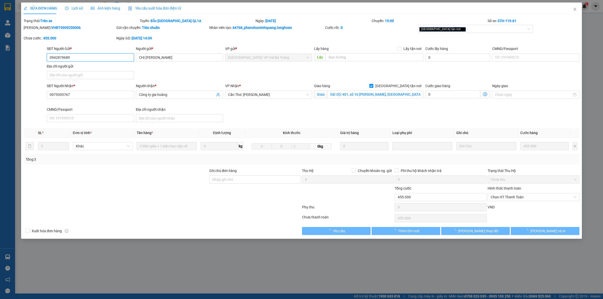
click at [76, 9] on span "Lịch sử" at bounding box center [74, 8] width 18 height 4
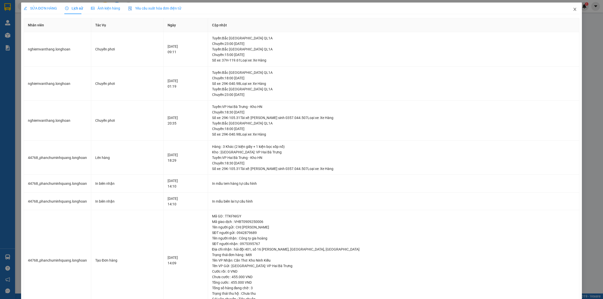
click at [573, 10] on icon "close" at bounding box center [575, 9] width 4 height 4
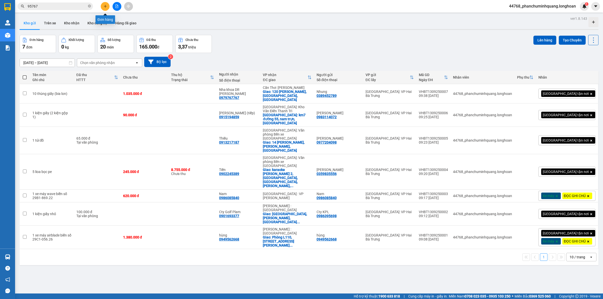
click at [104, 6] on icon "plus" at bounding box center [106, 7] width 4 height 4
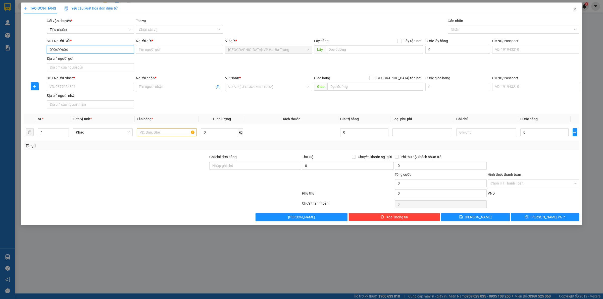
type input "0904996044"
click at [78, 56] on div "0904996044 - sơn" at bounding box center [90, 60] width 87 height 8
type input "sơn"
type input "0904996044"
click at [100, 86] on input "SĐT Người Nhận *" at bounding box center [90, 87] width 87 height 8
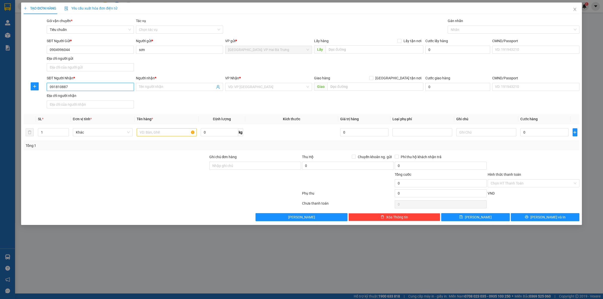
type input "0918108879"
click at [110, 97] on div "0918108879 - CHỊ HẠNH" at bounding box center [90, 98] width 81 height 6
type input "CHỊ HẠNH"
checkbox input "true"
type input "512/68 khu dân cư an thới, p, bùi hữu nghĩa, bình thủy, cần thơ"
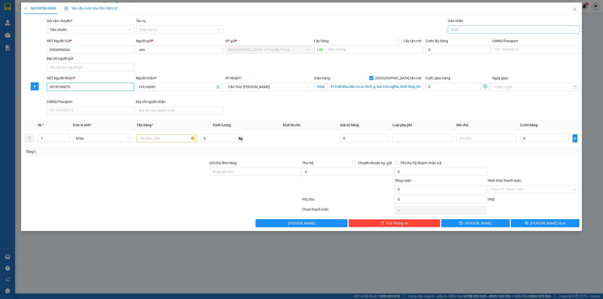
click at [477, 30] on div at bounding box center [511, 30] width 124 height 6
type input "0918108879"
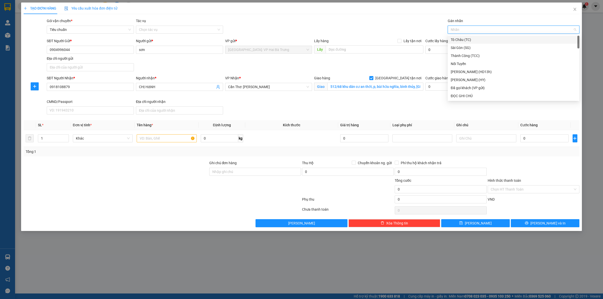
type input "G"
click at [460, 96] on div "[GEOGRAPHIC_DATA] tận nơi" at bounding box center [514, 96] width 126 height 6
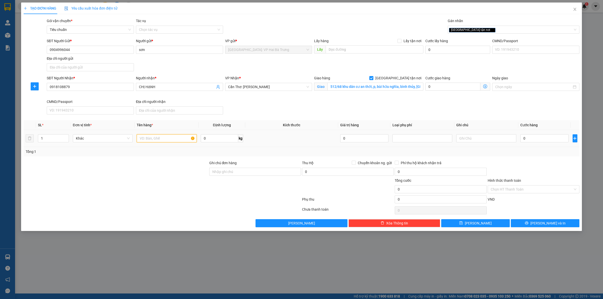
click at [147, 142] on input "text" at bounding box center [167, 138] width 60 height 8
click at [66, 136] on span "Increase Value" at bounding box center [66, 137] width 6 height 5
click at [178, 140] on input "text" at bounding box center [167, 138] width 60 height 8
click at [547, 138] on input "0" at bounding box center [544, 138] width 48 height 8
click at [559, 229] on div "TẠO ĐƠN HÀNG Yêu cầu xuất hóa đơn điện tử Transit Pickup Surcharge Ids Transit …" at bounding box center [301, 117] width 561 height 229
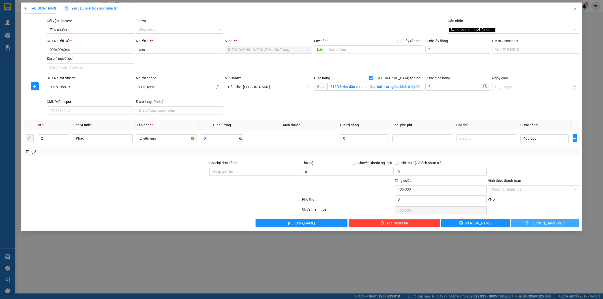
click at [559, 227] on button "[PERSON_NAME] và In" at bounding box center [545, 223] width 69 height 8
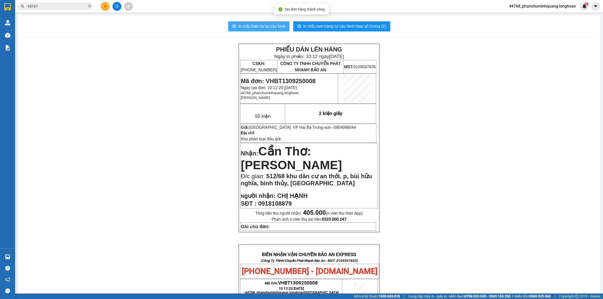
click at [258, 26] on span "In mẫu biên lai tự cấu hình" at bounding box center [261, 26] width 47 height 6
click at [344, 23] on button "In mẫu tem hàng tự cấu hình theo số lượng (2)" at bounding box center [341, 26] width 97 height 10
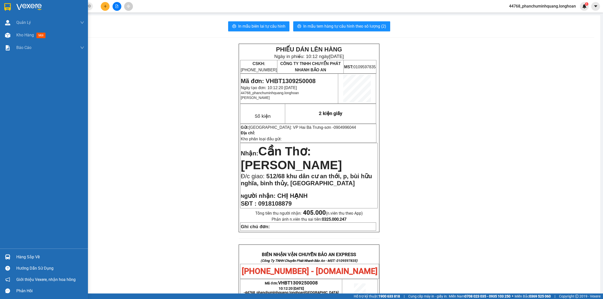
click at [7, 7] on img at bounding box center [7, 7] width 7 height 8
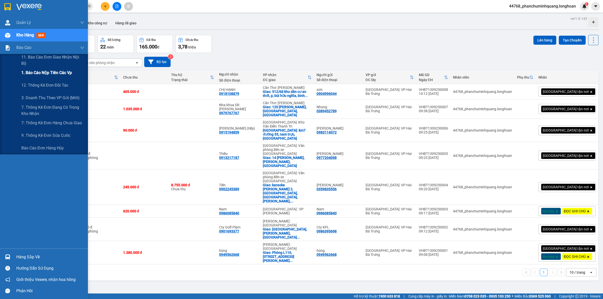
click at [50, 74] on span "1. Báo cáo nộp tiền các vp" at bounding box center [46, 73] width 51 height 6
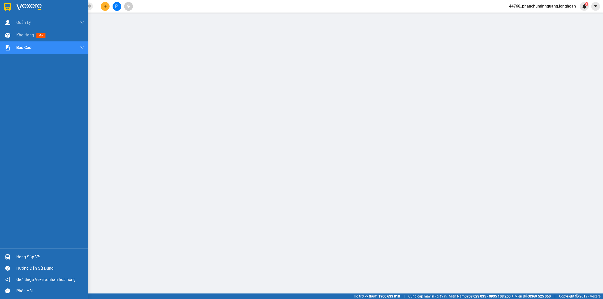
click at [8, 5] on img at bounding box center [7, 7] width 7 height 8
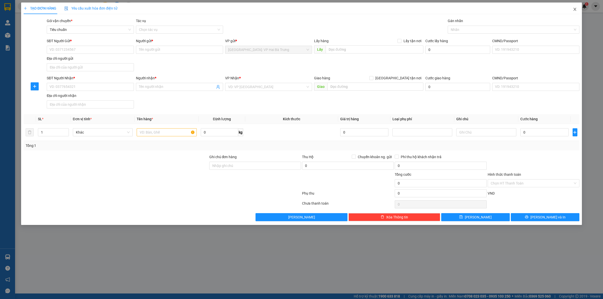
drag, startPoint x: 577, startPoint y: 9, endPoint x: 574, endPoint y: 9, distance: 3.0
click at [577, 9] on span "Close" at bounding box center [575, 10] width 14 height 14
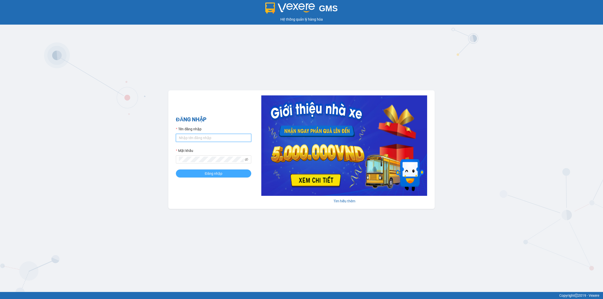
type input "phanchuminhquang.longhoan"
click at [216, 172] on span "Đăng nhập" at bounding box center [214, 174] width 18 height 6
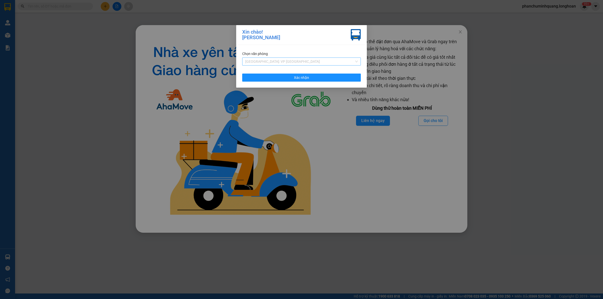
click at [300, 61] on span "[GEOGRAPHIC_DATA]: VP [GEOGRAPHIC_DATA]" at bounding box center [301, 62] width 113 height 8
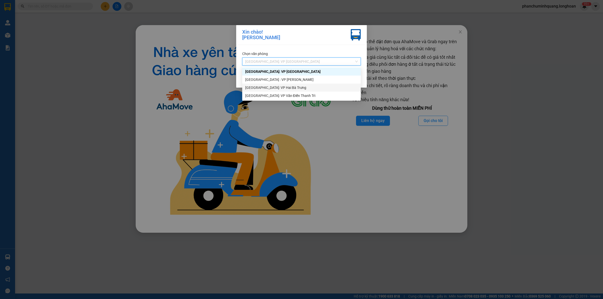
click at [287, 86] on div "[GEOGRAPHIC_DATA]: VP Hai Bà Trưng" at bounding box center [301, 88] width 113 height 6
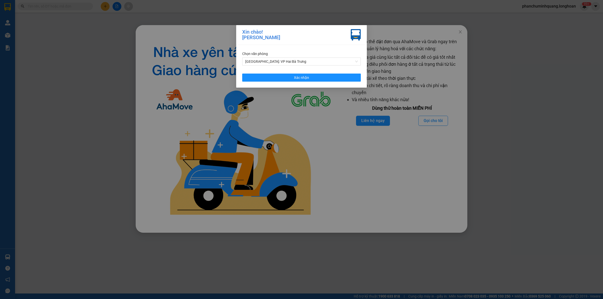
click at [309, 72] on div "Chọn văn phòng [GEOGRAPHIC_DATA]: VP Hai Bà Trưng Xác nhận" at bounding box center [301, 66] width 131 height 43
click at [309, 74] on button "Xác nhận" at bounding box center [301, 78] width 119 height 8
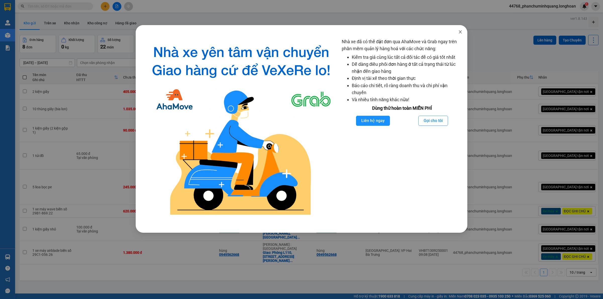
click at [462, 31] on icon "close" at bounding box center [460, 32] width 4 height 4
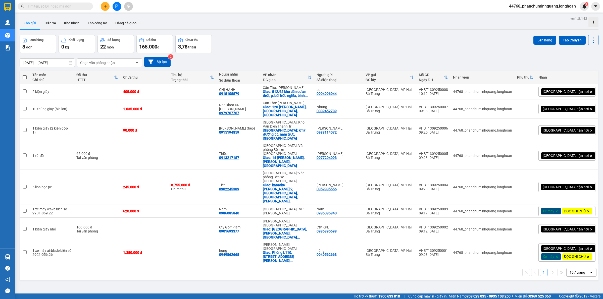
click at [569, 269] on div "10 / trang" at bounding box center [578, 273] width 23 height 8
click at [572, 236] on span "100 / trang" at bounding box center [575, 235] width 18 height 5
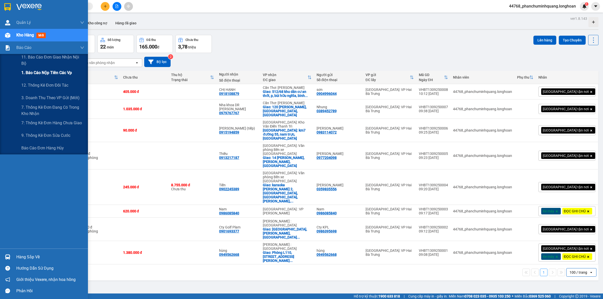
click at [47, 75] on span "1. Báo cáo nộp tiền các vp" at bounding box center [46, 73] width 51 height 6
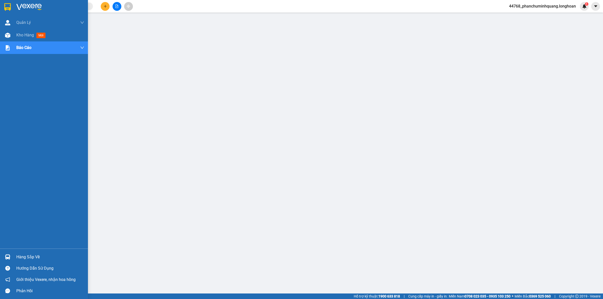
click at [9, 8] on img at bounding box center [7, 7] width 7 height 8
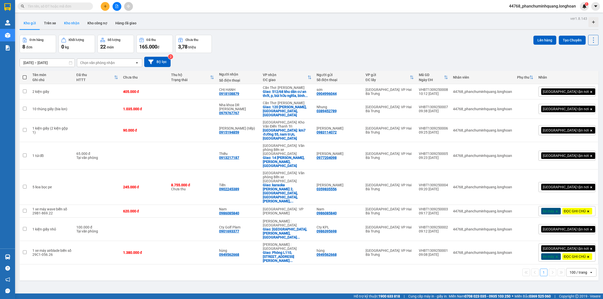
click at [64, 22] on button "Kho nhận" at bounding box center [71, 23] width 23 height 12
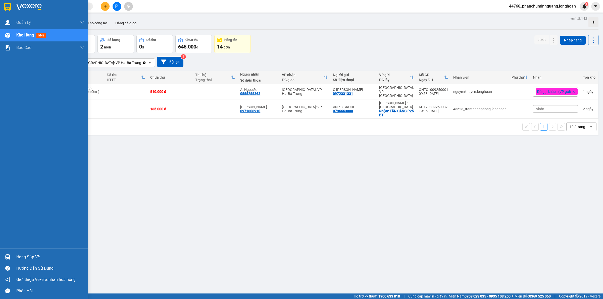
click at [7, 4] on img at bounding box center [7, 7] width 7 height 8
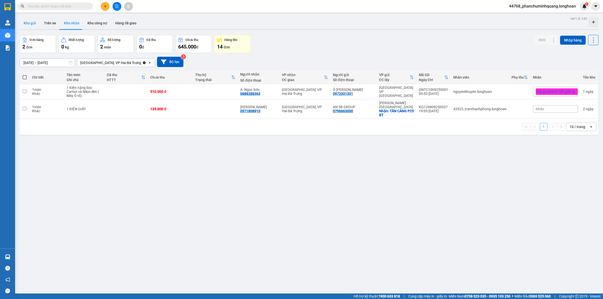
click at [27, 23] on button "Kho gửi" at bounding box center [30, 23] width 20 height 12
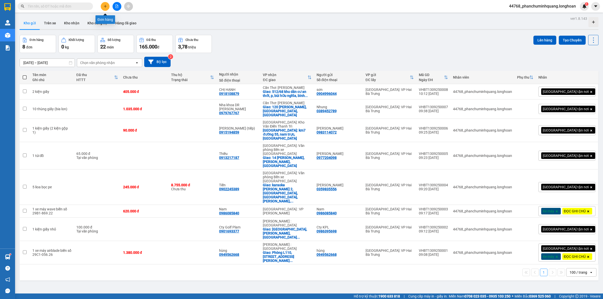
drag, startPoint x: 102, startPoint y: 3, endPoint x: 101, endPoint y: 1, distance: 2.9
click at [102, 3] on button at bounding box center [105, 6] width 9 height 9
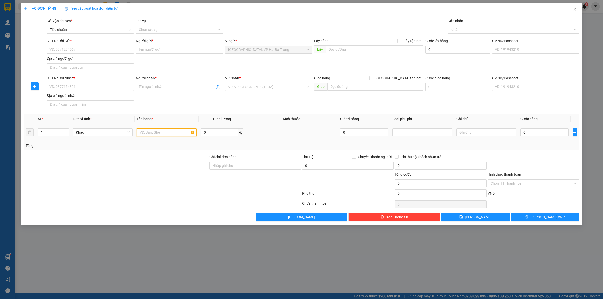
click at [145, 132] on input "text" at bounding box center [167, 132] width 60 height 8
type input "1 kiện bọc pe"
click at [117, 52] on input "SĐT Người Gửi *" at bounding box center [90, 50] width 87 height 8
type input "0947532272"
type input "[PERSON_NAME]"
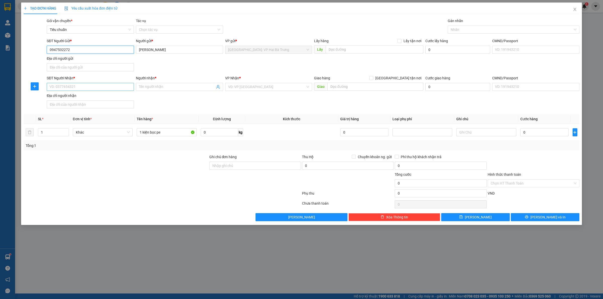
type input "0947532272"
drag, startPoint x: 127, startPoint y: 86, endPoint x: 130, endPoint y: 87, distance: 2.8
click at [127, 86] on input "SĐT Người Nhận *" at bounding box center [90, 87] width 87 height 8
type input "0785244741"
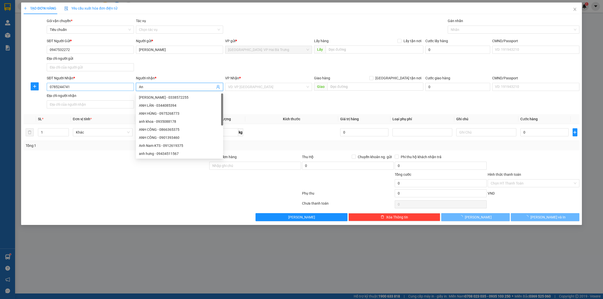
type input "A"
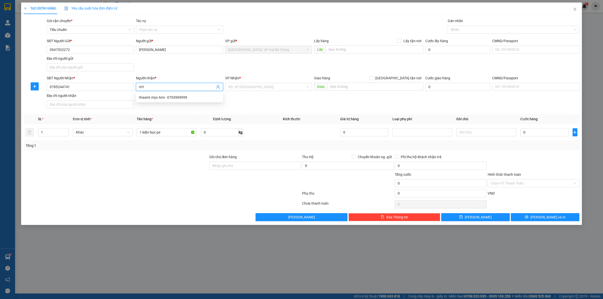
type input "m"
type input "M"
type input "Myx"
click at [392, 87] on input "text" at bounding box center [375, 87] width 96 height 8
type input "s"
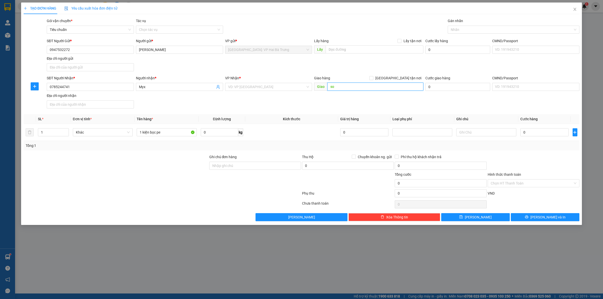
type input "s"
type input "số nhà SH2-91, KĐT [GEOGRAPHIC_DATA], VSIP [GEOGRAPHIC_DATA], [GEOGRAPHIC_DATA]…"
click at [249, 88] on input "search" at bounding box center [267, 87] width 78 height 8
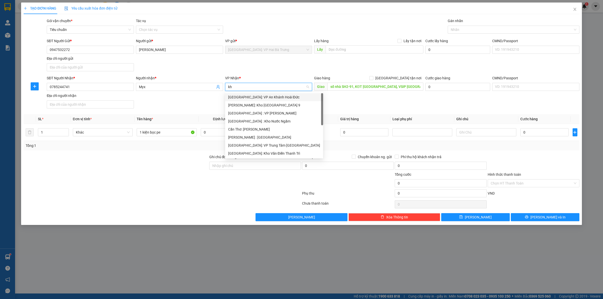
type input "kho"
click at [257, 130] on div "[GEOGRAPHIC_DATA]: Kho Văn Điển Thanh Trì" at bounding box center [268, 130] width 81 height 6
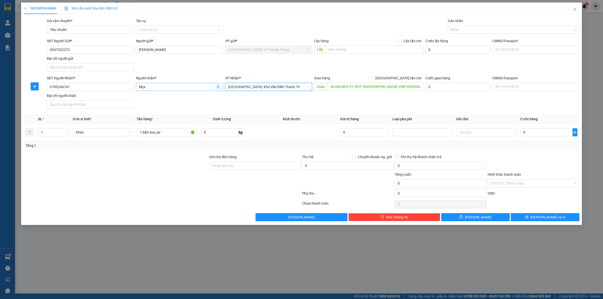
click at [170, 88] on input "Myx" at bounding box center [177, 87] width 76 height 6
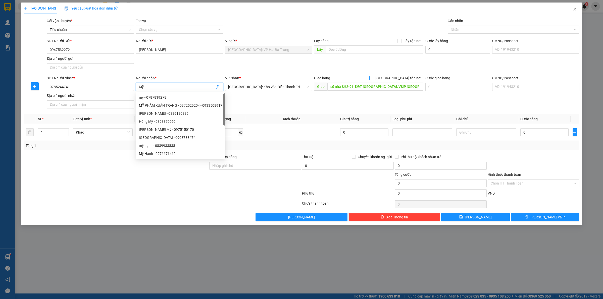
type input "Mỹ"
click at [417, 78] on span "[GEOGRAPHIC_DATA] tận nơi" at bounding box center [398, 78] width 50 height 6
click at [373, 78] on input "[GEOGRAPHIC_DATA] tận nơi" at bounding box center [371, 78] width 4 height 4
checkbox input "true"
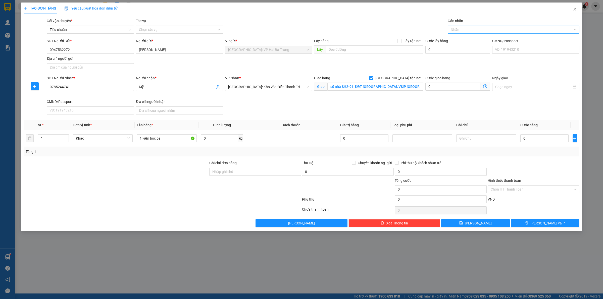
click at [474, 29] on div at bounding box center [511, 30] width 124 height 6
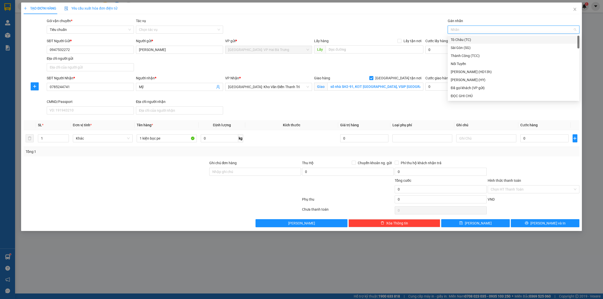
type input "G"
click at [464, 97] on div "[GEOGRAPHIC_DATA] tận nơi" at bounding box center [514, 96] width 126 height 6
click at [539, 139] on input "0" at bounding box center [544, 138] width 48 height 8
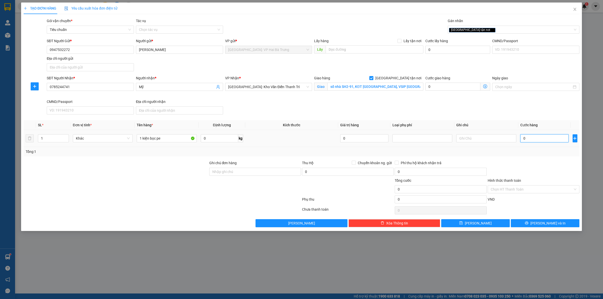
type input "1"
type input "12"
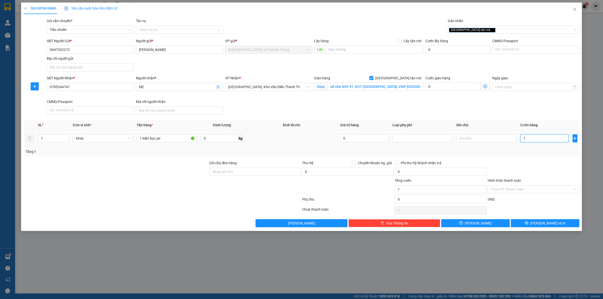
type input "12"
type input "125"
type input "1.250"
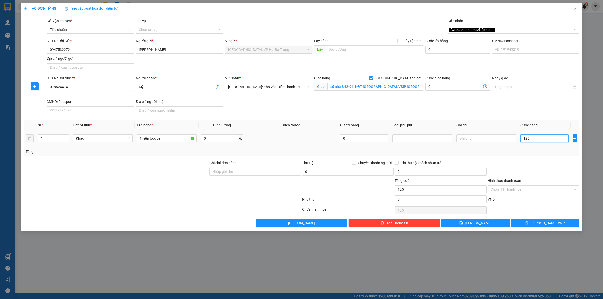
type input "1.250"
type input "12.500"
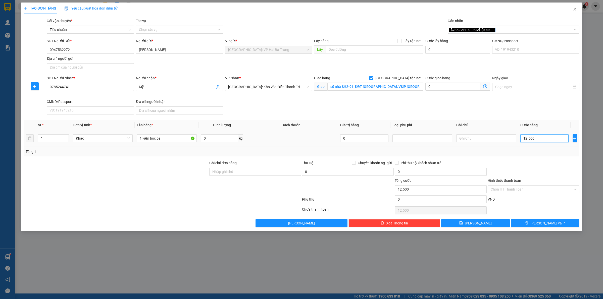
type input "125.000"
click at [528, 225] on icon "printer" at bounding box center [527, 223] width 4 height 4
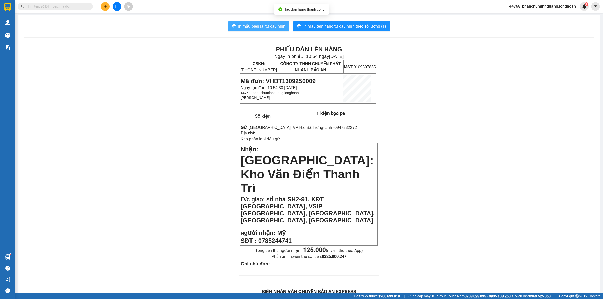
drag, startPoint x: 276, startPoint y: 27, endPoint x: 275, endPoint y: 23, distance: 3.6
click at [276, 26] on span "In mẫu biên lai tự cấu hình" at bounding box center [261, 26] width 47 height 6
click at [339, 23] on span "In mẫu tem hàng tự cấu hình theo số lượng (1)" at bounding box center [344, 26] width 83 height 6
click at [75, 24] on div "In mẫu biên lai tự cấu hình In mẫu tem hàng tự cấu hình theo số lượng (1)" at bounding box center [309, 26] width 570 height 10
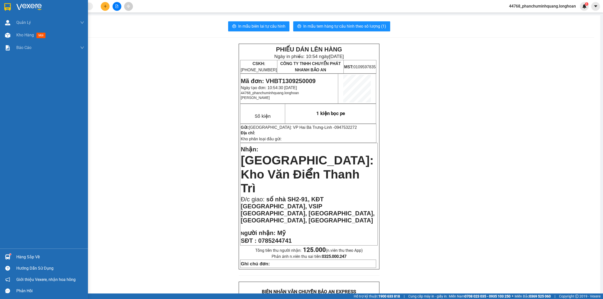
drag, startPoint x: 0, startPoint y: 4, endPoint x: 25, endPoint y: 14, distance: 27.3
click at [3, 4] on div at bounding box center [44, 8] width 88 height 16
click at [7, 5] on img at bounding box center [7, 7] width 7 height 8
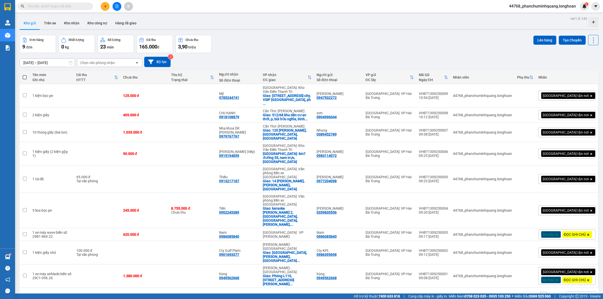
click at [105, 9] on button at bounding box center [105, 6] width 9 height 9
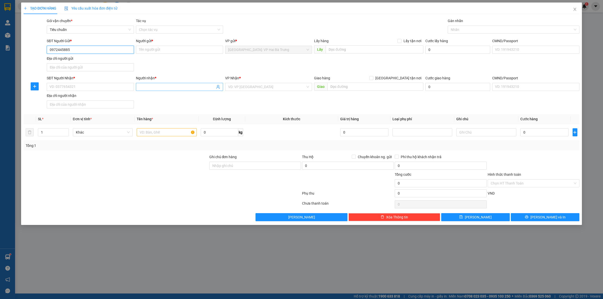
type input "0972445885"
click at [177, 48] on input "Người gửi *" at bounding box center [179, 50] width 87 height 8
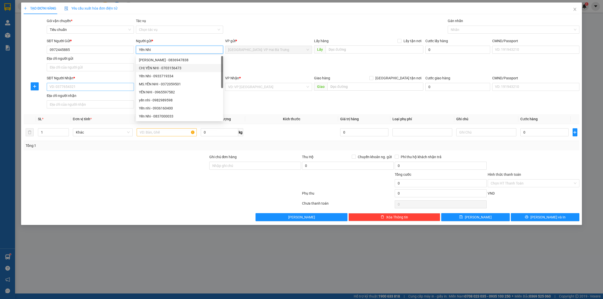
type input "Yến Nhi"
click at [114, 87] on input "SĐT Người Nhận *" at bounding box center [90, 87] width 87 height 8
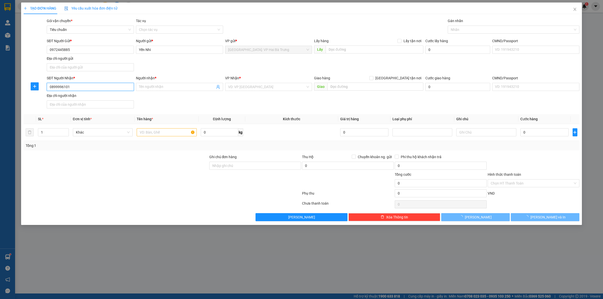
type input "0899996101"
type input "CHỊ NHI"
checkbox input "true"
type input "20 [PERSON_NAME] . [GEOGRAPHIC_DATA] , [GEOGRAPHIC_DATA]"
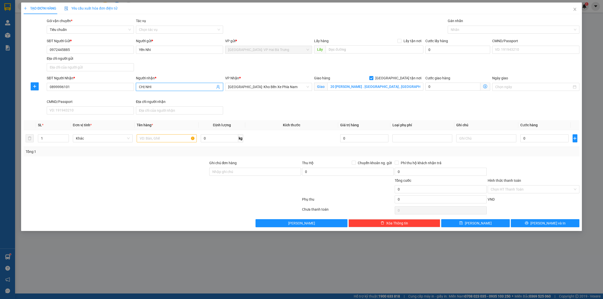
drag, startPoint x: 293, startPoint y: 92, endPoint x: 291, endPoint y: 81, distance: 11.8
click at [292, 82] on div "VP Nhận * [GEOGRAPHIC_DATA]: Kho Bến Xe Phía Nam" at bounding box center [268, 84] width 87 height 18
click at [283, 85] on span "[GEOGRAPHIC_DATA]: Kho Bến Xe Phía Nam" at bounding box center [268, 87] width 81 height 8
type input "thu"
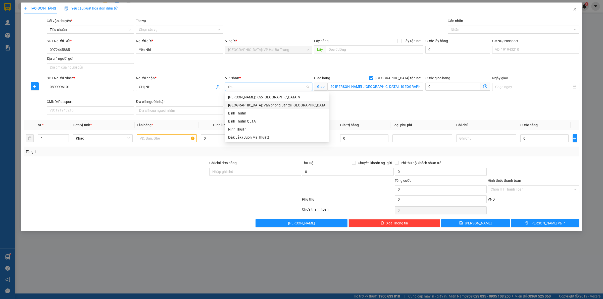
click at [279, 104] on div "[GEOGRAPHIC_DATA]: Văn phòng Bến xe [GEOGRAPHIC_DATA]" at bounding box center [277, 106] width 98 height 6
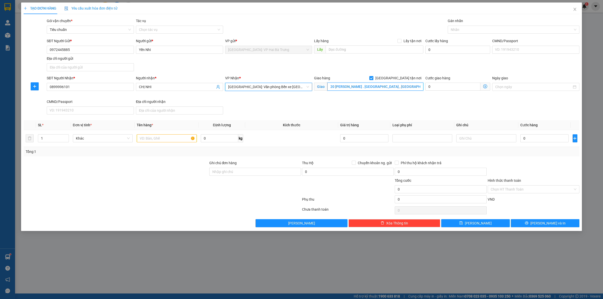
click at [359, 85] on input "20 [PERSON_NAME] . [GEOGRAPHIC_DATA] , [GEOGRAPHIC_DATA]" at bounding box center [375, 87] width 96 height 8
click at [464, 27] on div at bounding box center [511, 30] width 124 height 6
type input "02 bến dính, [GEOGRAPHIC_DATA], [GEOGRAPHIC_DATA]"
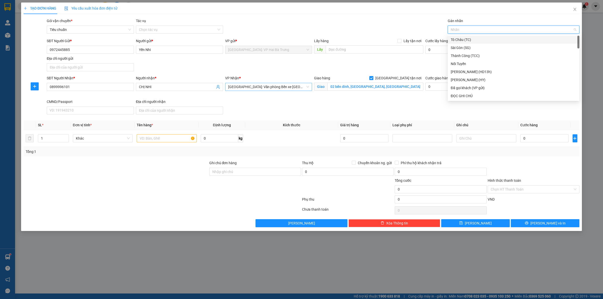
type input "G"
click at [474, 92] on div "[GEOGRAPHIC_DATA] tận nơi" at bounding box center [514, 96] width 132 height 8
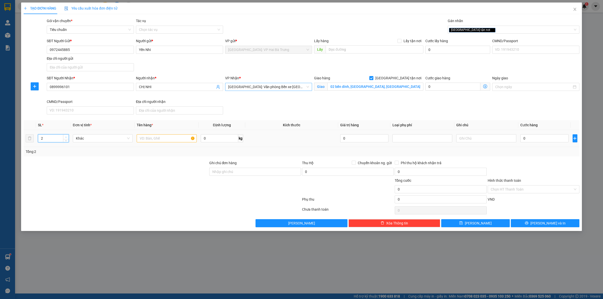
click at [65, 137] on span "up" at bounding box center [66, 137] width 3 height 3
type input "3"
click at [65, 137] on span "up" at bounding box center [66, 137] width 3 height 3
click at [156, 137] on input "text" at bounding box center [167, 138] width 60 height 8
type input "3 kiện giấy (máy bơm)"
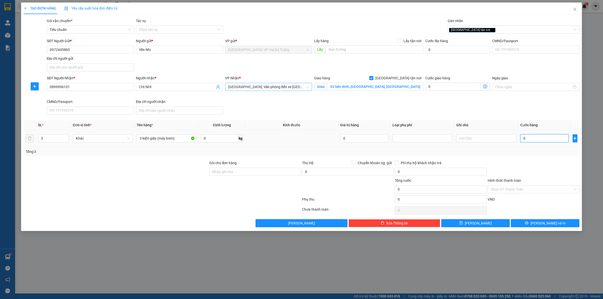
click at [545, 142] on input "0" at bounding box center [544, 138] width 48 height 8
type input "1"
type input "11"
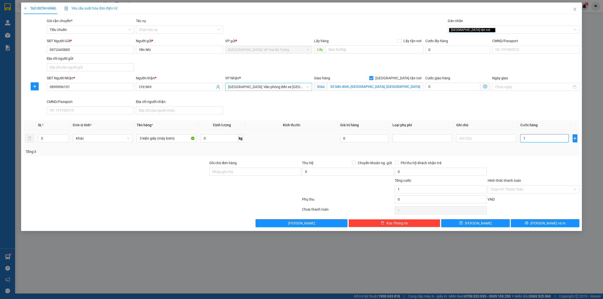
type input "11"
type input "110"
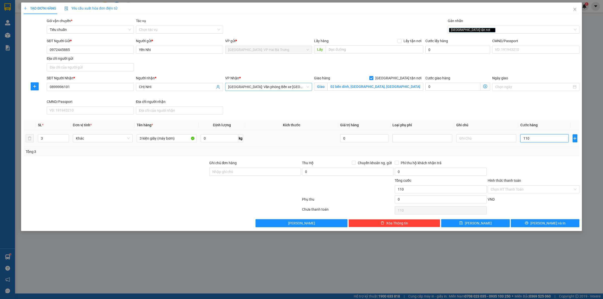
type input "1.100"
type input "11.000"
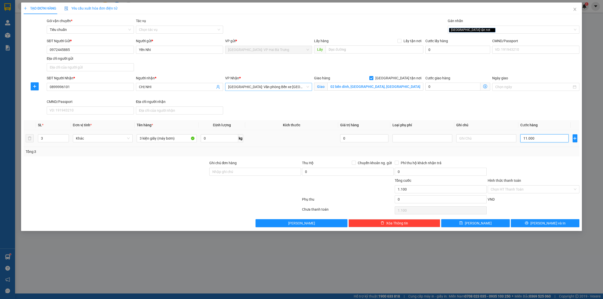
type input "11.000"
type input "110.000"
click at [534, 226] on button "[PERSON_NAME] và In" at bounding box center [545, 223] width 69 height 8
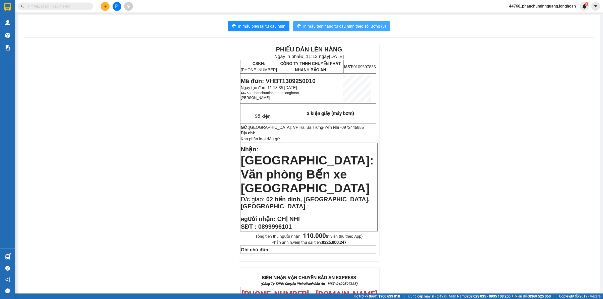
click at [303, 28] on span "In mẫu tem hàng tự cấu hình theo số lượng (3)" at bounding box center [344, 26] width 83 height 6
click at [61, 6] on input "text" at bounding box center [57, 7] width 59 height 6
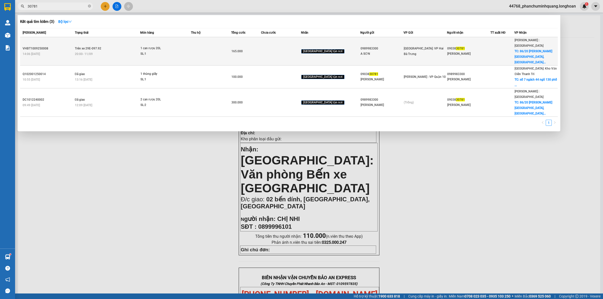
type input "30781"
click at [209, 46] on td at bounding box center [211, 51] width 40 height 28
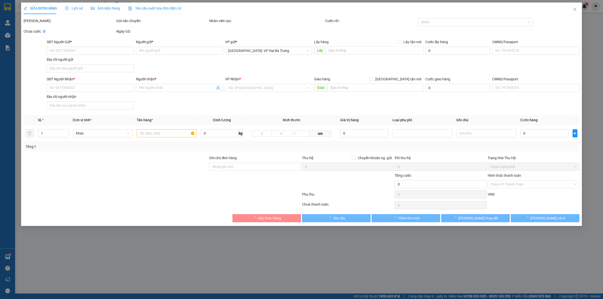
type input "0989983300"
type input "A SƠN"
type input "0903830781"
type input "[PERSON_NAME]"
checkbox input "true"
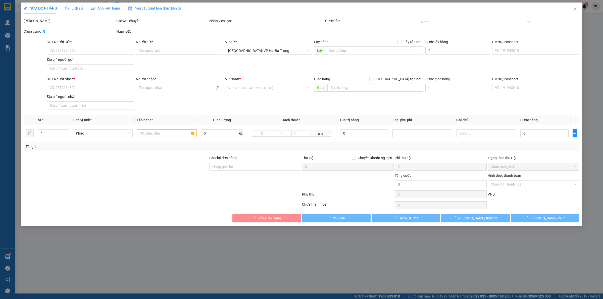
type input "86/20 [GEOGRAPHIC_DATA],Phường 5 [GEOGRAPHIC_DATA],[GEOGRAPHIC_DATA]"
type input "165.000"
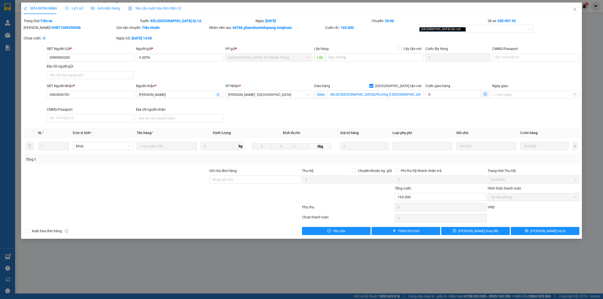
click at [79, 7] on span "Lịch sử" at bounding box center [74, 8] width 18 height 4
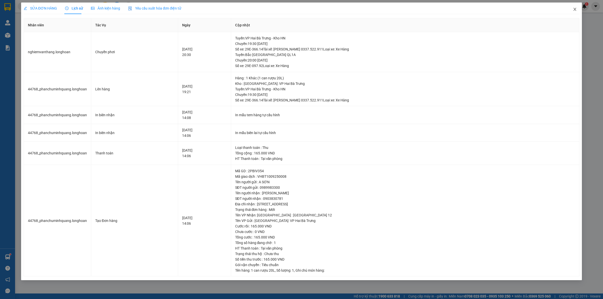
click at [577, 8] on icon "close" at bounding box center [575, 9] width 4 height 4
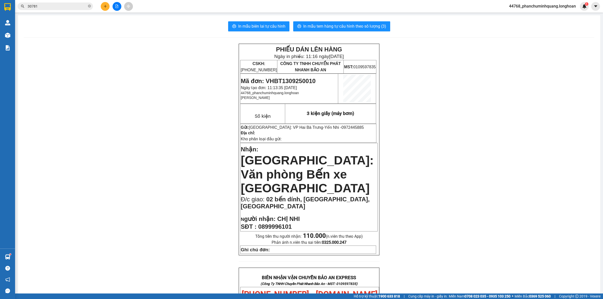
drag, startPoint x: 67, startPoint y: 10, endPoint x: 76, endPoint y: 7, distance: 9.8
click at [67, 9] on div "Kết quả tìm kiếm ( 3 ) Bộ lọc Mã ĐH Trạng thái Món hàng Thu hộ Tổng cước Chưa c…" at bounding box center [49, 6] width 98 height 9
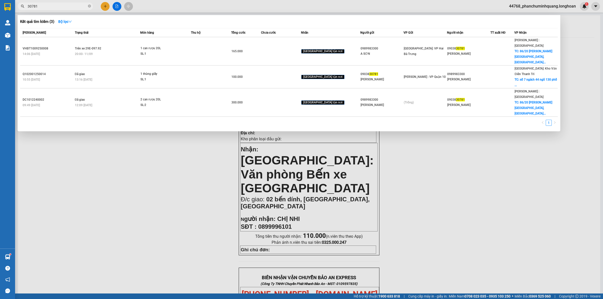
click at [76, 7] on input "30781" at bounding box center [57, 7] width 59 height 6
click at [77, 7] on input "30781" at bounding box center [57, 7] width 59 height 6
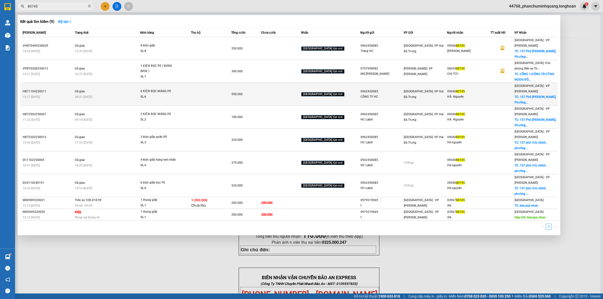
type input "80745"
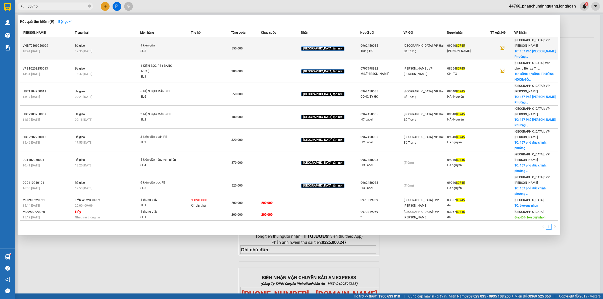
click at [202, 46] on td at bounding box center [211, 48] width 40 height 23
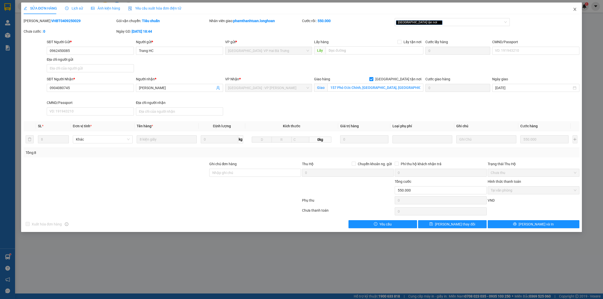
click at [574, 8] on icon "close" at bounding box center [575, 9] width 4 height 4
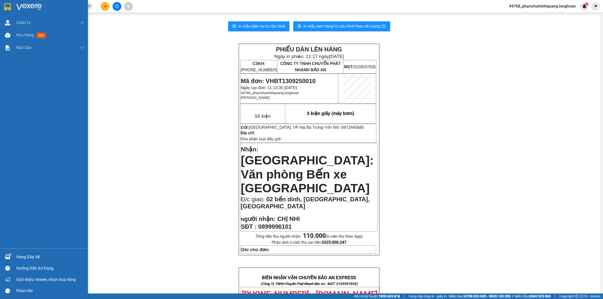
click at [13, 1] on div at bounding box center [44, 8] width 88 height 16
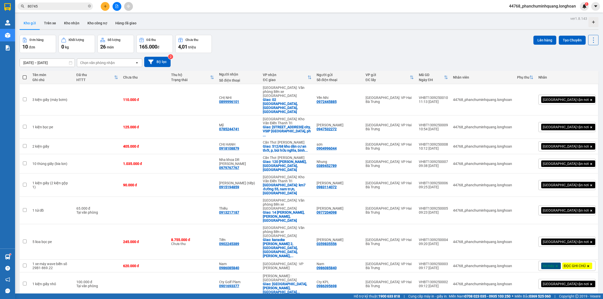
click at [102, 4] on button at bounding box center [105, 6] width 9 height 9
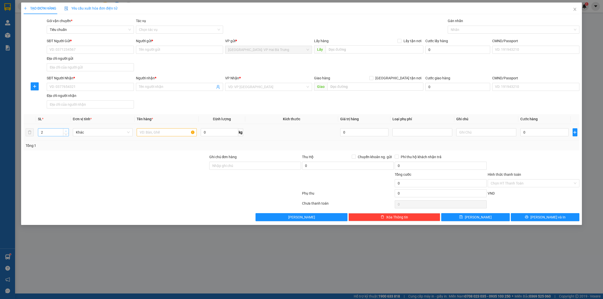
click at [65, 130] on span "Increase Value" at bounding box center [66, 131] width 6 height 5
type input "3"
click at [65, 130] on span "Increase Value" at bounding box center [66, 131] width 6 height 5
click at [149, 134] on input "text" at bounding box center [167, 132] width 60 height 8
click at [111, 45] on div "SĐT Người Gửi *" at bounding box center [90, 42] width 87 height 8
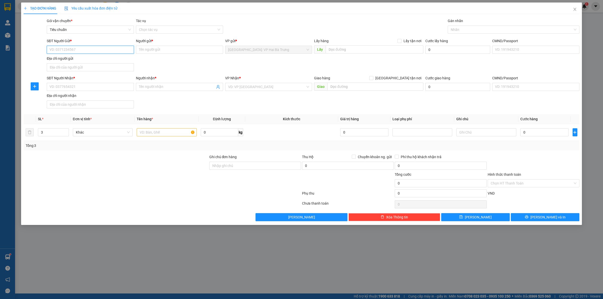
click at [113, 49] on input "SĐT Người Gửi *" at bounding box center [90, 50] width 87 height 8
type input "0944665829"
type input "Long"
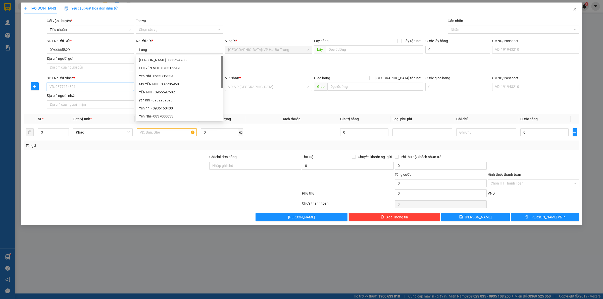
click at [109, 86] on input "SĐT Người Nhận *" at bounding box center [90, 87] width 87 height 8
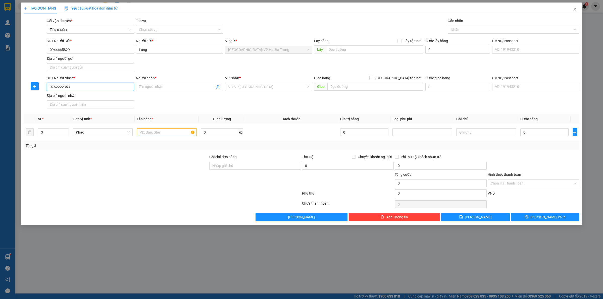
type input "0762222353"
type input "Nghiệp"
click at [369, 76] on input "[GEOGRAPHIC_DATA] tận nơi" at bounding box center [371, 78] width 4 height 4
checkbox input "true"
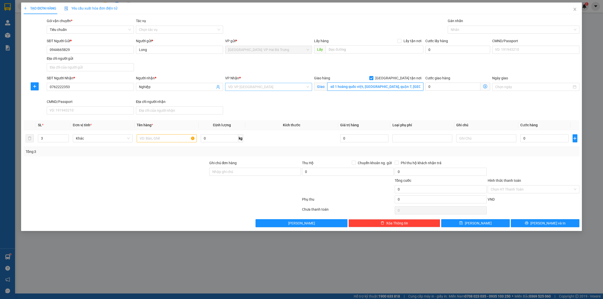
type input "số 1 hoàng quốc việt, [GEOGRAPHIC_DATA], quận 7, [GEOGRAPHIC_DATA]"
click at [296, 88] on input "search" at bounding box center [267, 87] width 78 height 8
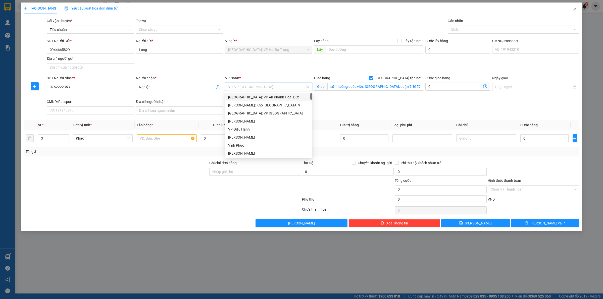
type input "12"
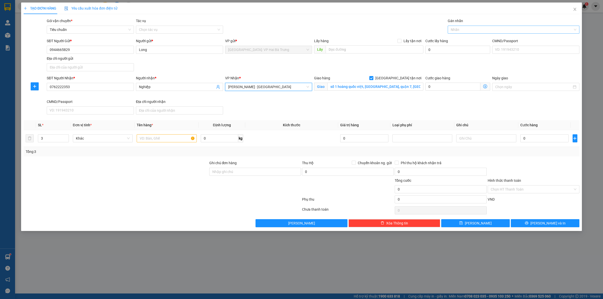
click at [468, 32] on div at bounding box center [511, 30] width 124 height 6
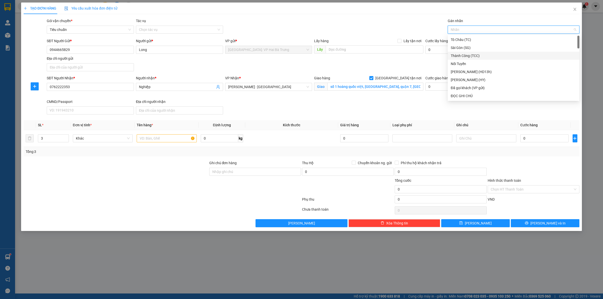
type input "G"
click at [463, 94] on div "[GEOGRAPHIC_DATA] tận nơi" at bounding box center [514, 96] width 126 height 6
drag, startPoint x: 150, startPoint y: 139, endPoint x: 164, endPoint y: 115, distance: 28.3
click at [151, 134] on div at bounding box center [167, 138] width 60 height 10
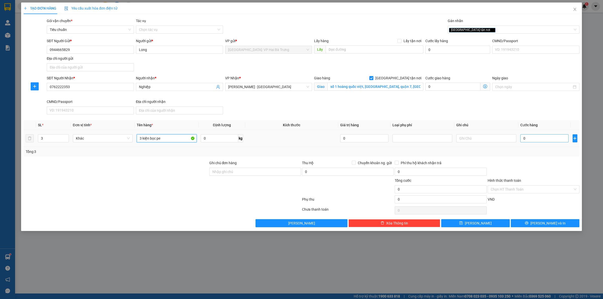
type input "3 kiện bọc pe"
click at [539, 140] on input "0" at bounding box center [544, 138] width 48 height 8
type input "4"
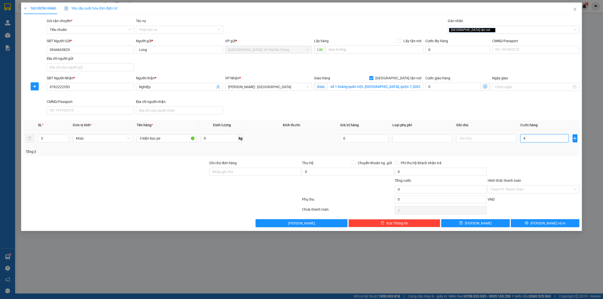
type input "45"
type input "450"
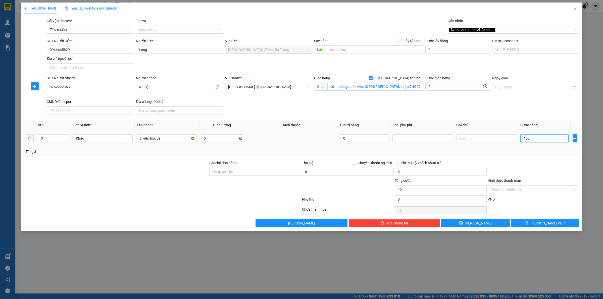
type input "450"
type input "4.500"
type input "45.000"
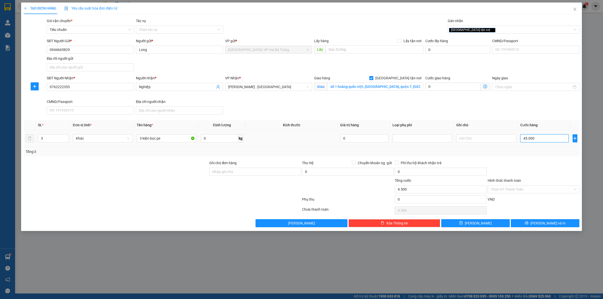
type input "45.000"
type input "450.000"
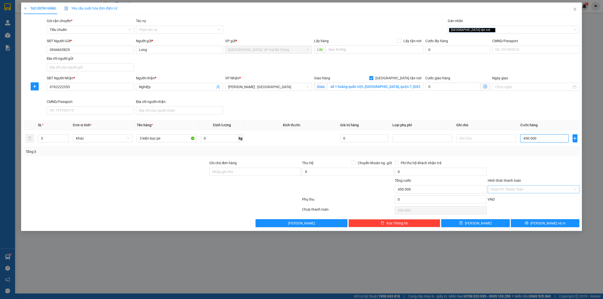
type input "450.000"
click at [502, 189] on input "Hình thức thanh toán" at bounding box center [532, 190] width 82 height 8
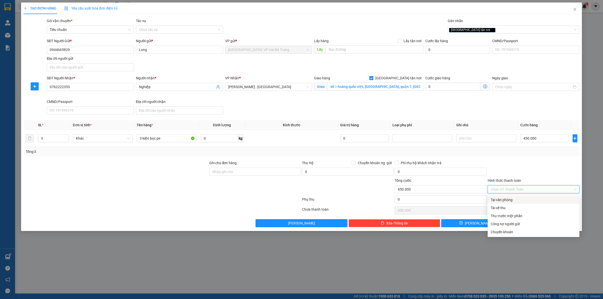
drag, startPoint x: 508, startPoint y: 200, endPoint x: 500, endPoint y: 196, distance: 9.2
click at [508, 200] on div "Tại văn phòng" at bounding box center [534, 200] width 86 height 6
type input "0"
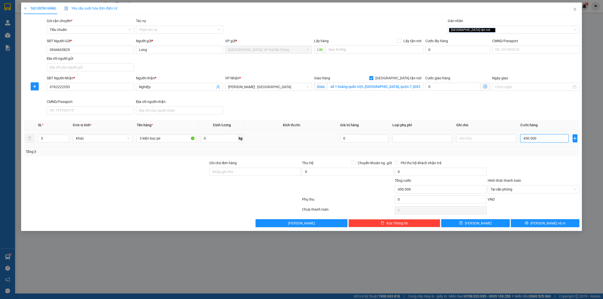
click at [547, 141] on input "450.000" at bounding box center [544, 138] width 48 height 8
type input "4"
type input "48"
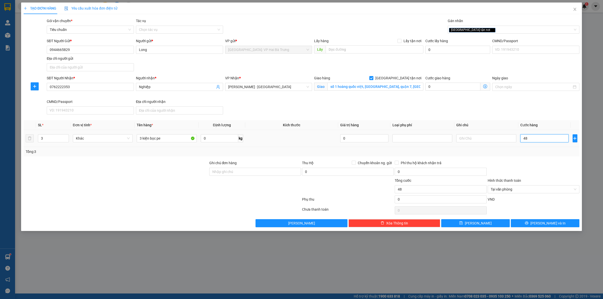
type input "485"
type input "4.850"
type input "48.500"
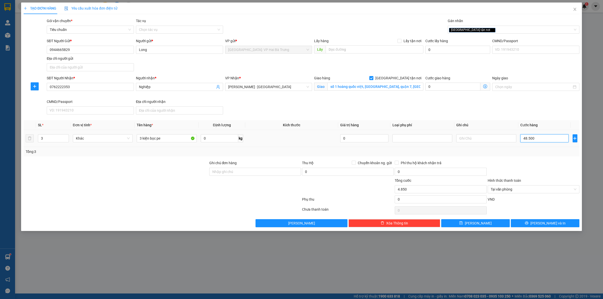
type input "48.500"
type input "485.000"
click at [546, 222] on span "[PERSON_NAME] và In" at bounding box center [548, 224] width 35 height 6
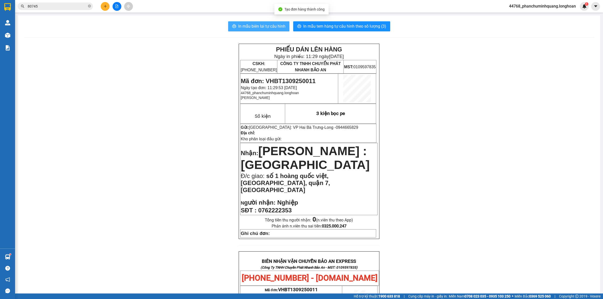
click at [276, 26] on span "In mẫu biên lai tự cấu hình" at bounding box center [261, 26] width 47 height 6
click at [363, 25] on span "In mẫu tem hàng tự cấu hình theo số lượng (3)" at bounding box center [344, 26] width 83 height 6
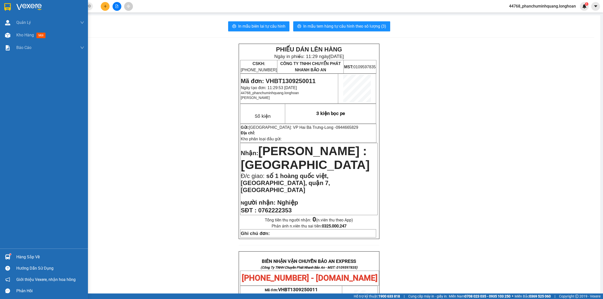
click at [10, 2] on div at bounding box center [44, 8] width 88 height 16
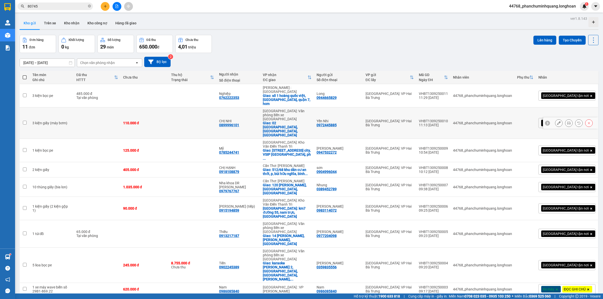
click at [557, 121] on icon at bounding box center [559, 123] width 4 height 4
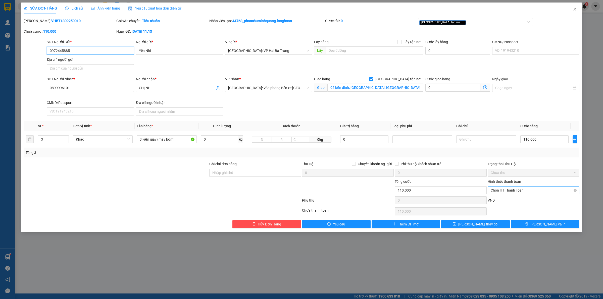
click at [520, 193] on span "Chọn HT Thanh Toán" at bounding box center [534, 191] width 86 height 8
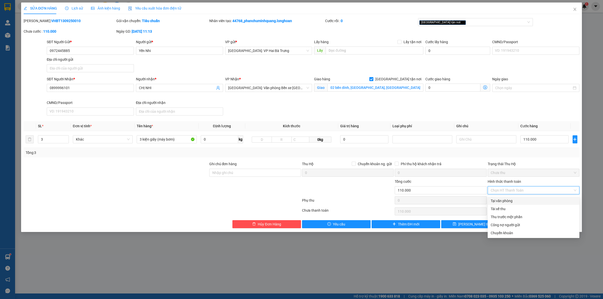
click at [507, 200] on div "Tại văn phòng" at bounding box center [534, 201] width 86 height 6
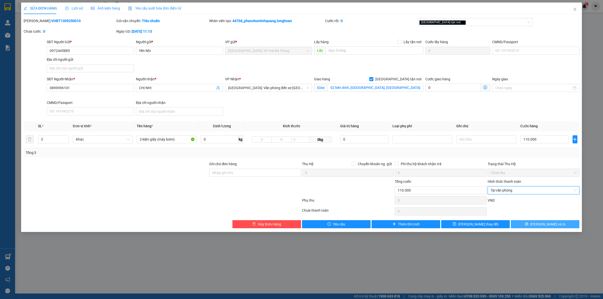
click at [528, 226] on icon "printer" at bounding box center [527, 224] width 4 height 4
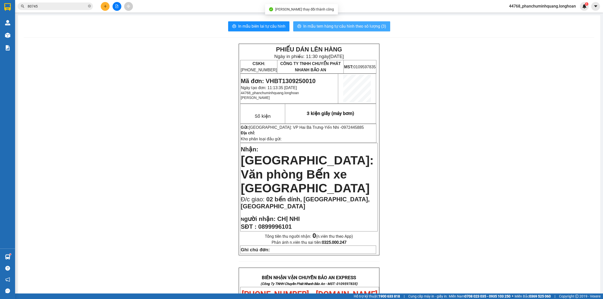
click at [362, 28] on span "In mẫu tem hàng tự cấu hình theo số lượng (3)" at bounding box center [344, 26] width 83 height 6
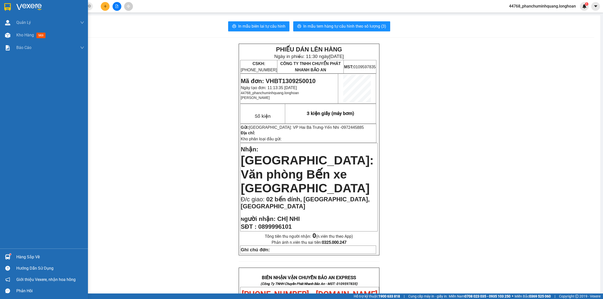
click at [6, 6] on img at bounding box center [7, 7] width 7 height 8
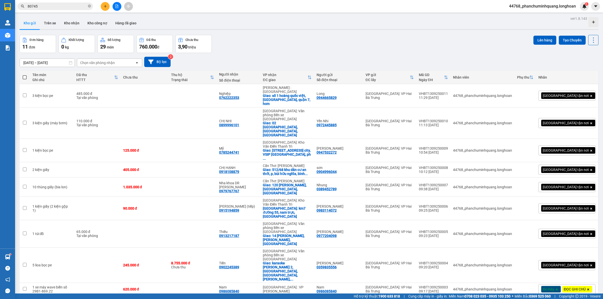
click at [105, 5] on icon "plus" at bounding box center [106, 7] width 4 height 4
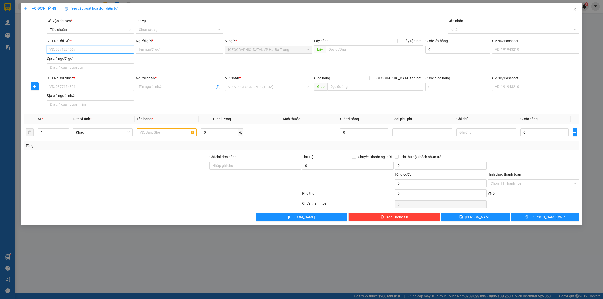
drag, startPoint x: 83, startPoint y: 52, endPoint x: 98, endPoint y: 48, distance: 15.4
click at [85, 52] on input "SĐT Người Gửi *" at bounding box center [90, 50] width 87 height 8
type input "0393232526"
type input "A AN"
type input "0393232526"
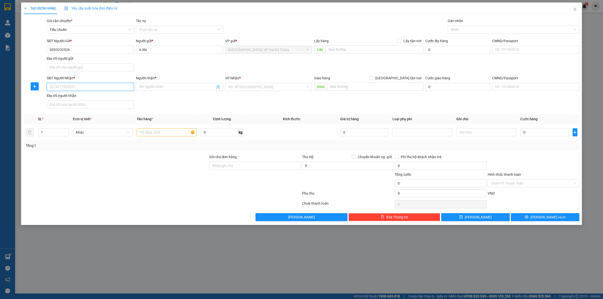
click at [122, 86] on input "SĐT Người Nhận *" at bounding box center [90, 87] width 87 height 8
type input "0928798388"
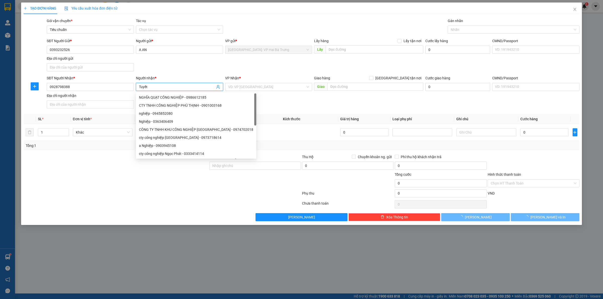
type input "Tuyết"
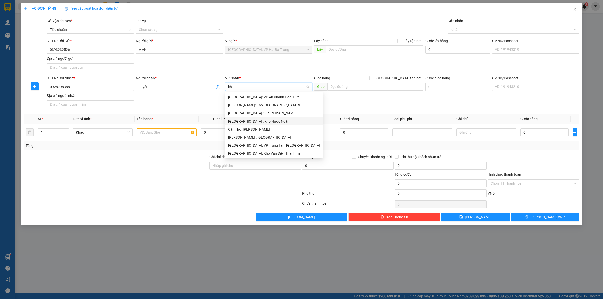
type input "kho"
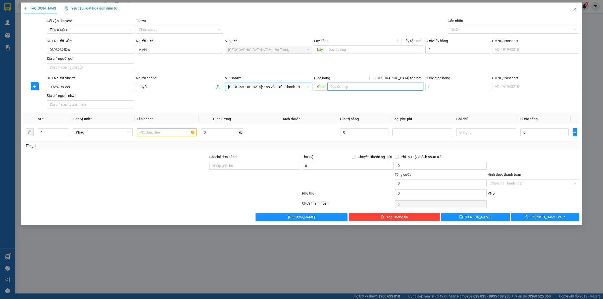
click at [342, 86] on input "text" at bounding box center [375, 87] width 96 height 8
type input "44 [GEOGRAPHIC_DATA], [GEOGRAPHIC_DATA], [GEOGRAPHIC_DATA], [GEOGRAPHIC_DATA]"
click at [408, 77] on span "[GEOGRAPHIC_DATA] tận nơi" at bounding box center [398, 78] width 50 height 6
click at [373, 77] on input "[GEOGRAPHIC_DATA] tận nơi" at bounding box center [371, 78] width 4 height 4
checkbox input "true"
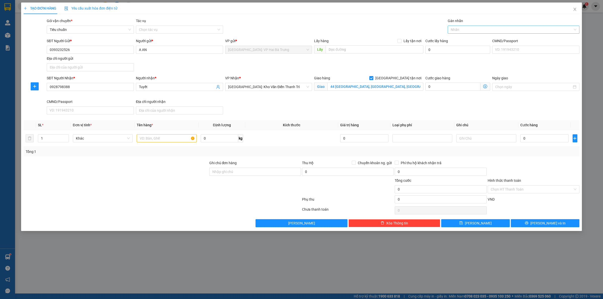
click at [466, 29] on div at bounding box center [511, 30] width 124 height 6
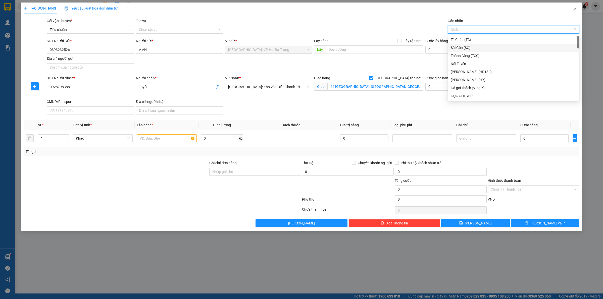
type input "G"
drag, startPoint x: 459, startPoint y: 96, endPoint x: 323, endPoint y: 131, distance: 140.9
click at [459, 95] on div "[GEOGRAPHIC_DATA] tận nơi" at bounding box center [514, 96] width 126 height 6
click at [154, 142] on input "text" at bounding box center [167, 138] width 60 height 8
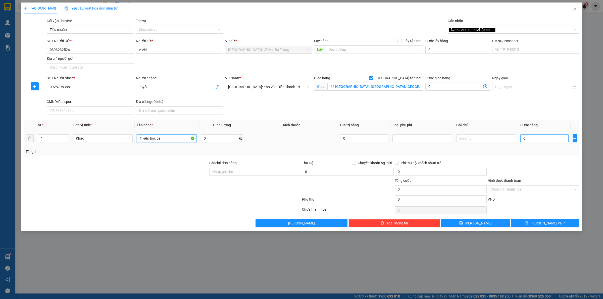
type input "1 kiện bọc pe"
click at [554, 136] on input "0" at bounding box center [544, 138] width 48 height 8
type input "65"
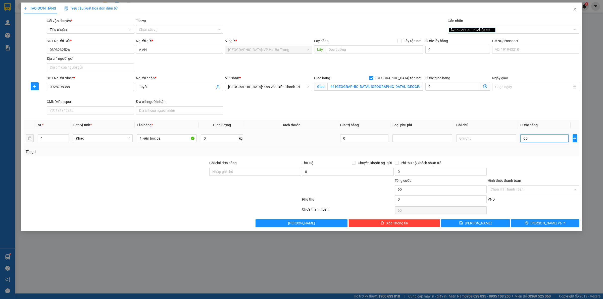
type input "650"
type input "6.500"
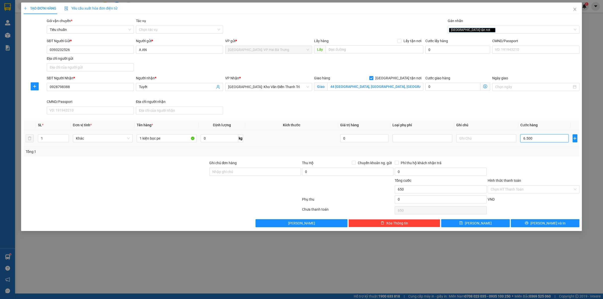
type input "6.500"
type input "65.000"
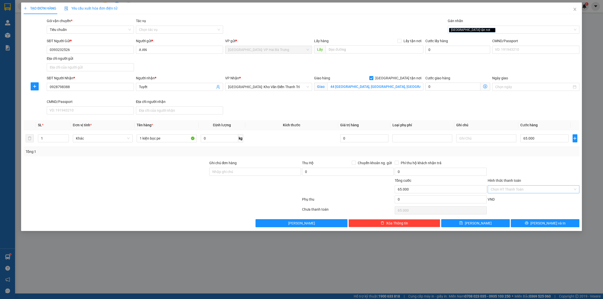
click at [537, 188] on input "Hình thức thanh toán" at bounding box center [532, 190] width 82 height 8
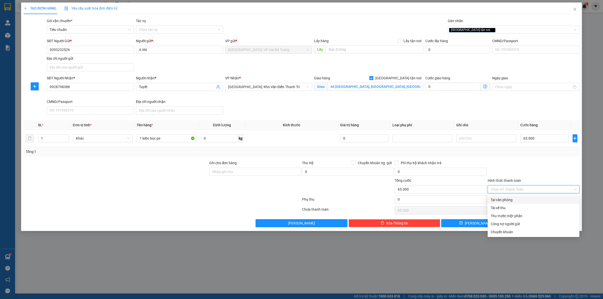
click at [535, 196] on div "Tại văn phòng" at bounding box center [534, 200] width 92 height 8
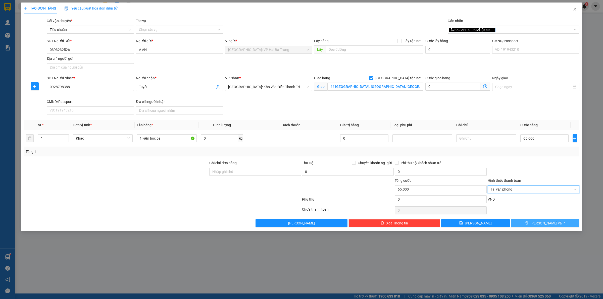
click at [546, 221] on button "[PERSON_NAME] và In" at bounding box center [545, 223] width 69 height 8
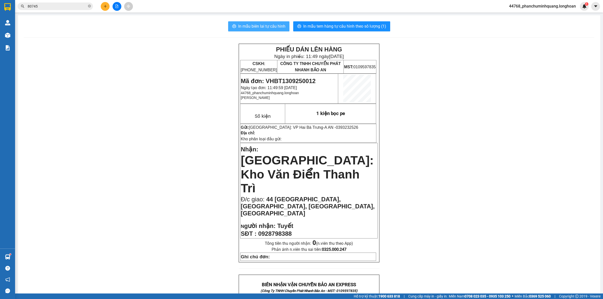
click at [284, 25] on button "In mẫu biên lai tự cấu hình" at bounding box center [258, 26] width 61 height 10
click at [364, 24] on span "In mẫu tem hàng tự cấu hình theo số lượng (1)" at bounding box center [344, 26] width 83 height 6
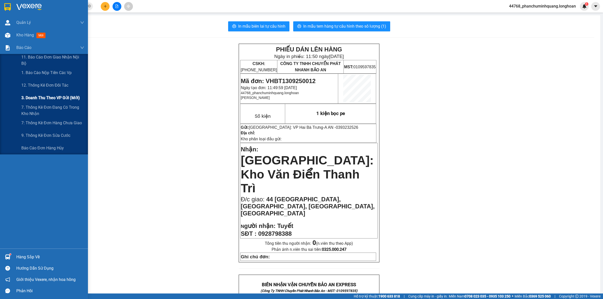
click at [39, 92] on div "3. Doanh Thu theo VP Gửi (mới)" at bounding box center [52, 98] width 63 height 13
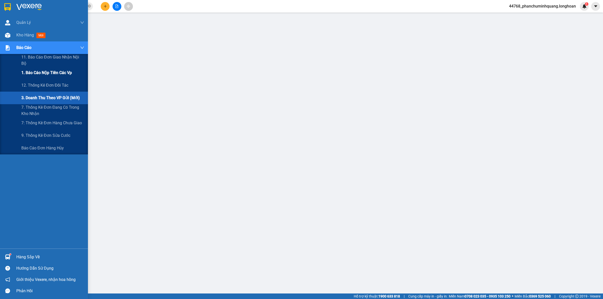
click at [51, 74] on span "1. Báo cáo nộp tiền các vp" at bounding box center [46, 73] width 51 height 6
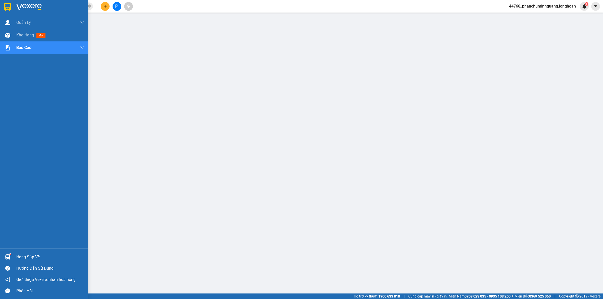
click at [8, 5] on img at bounding box center [7, 7] width 7 height 8
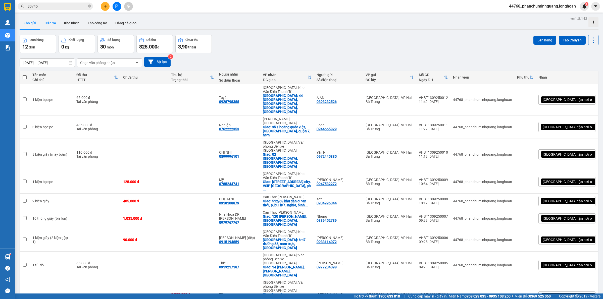
click at [53, 21] on button "Trên xe" at bounding box center [50, 23] width 20 height 12
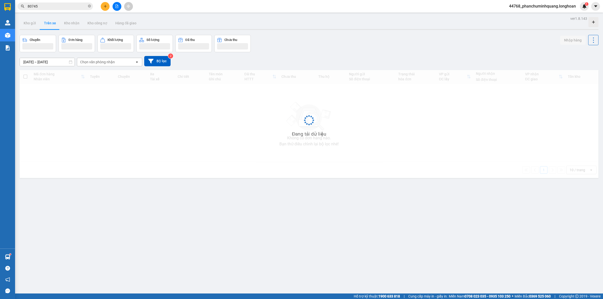
click at [108, 61] on div "Chọn văn phòng nhận" at bounding box center [97, 62] width 35 height 5
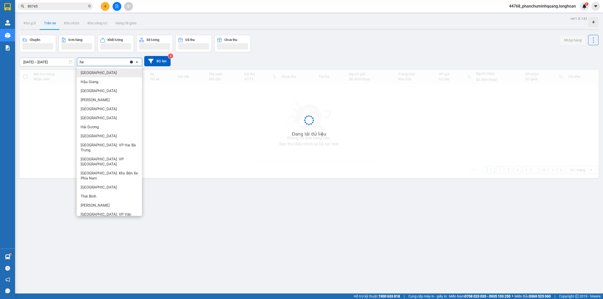
type input "hai"
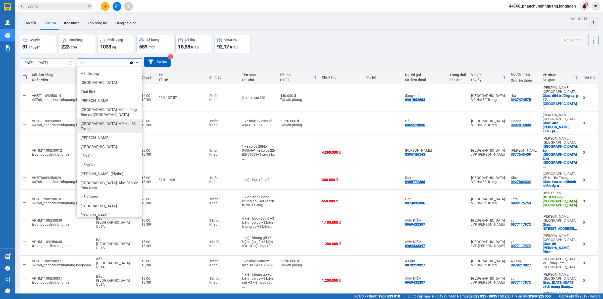
click at [104, 119] on div "[GEOGRAPHIC_DATA]: VP Hai Bà Trưng" at bounding box center [109, 126] width 65 height 14
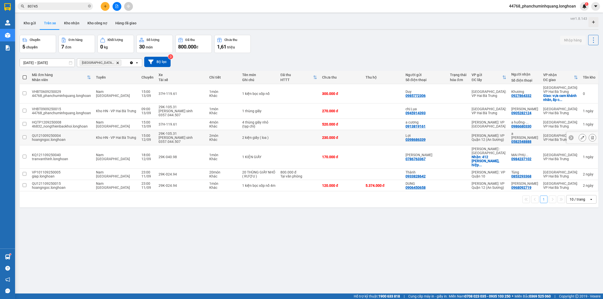
click at [363, 130] on td "230.000 đ" at bounding box center [341, 137] width 43 height 15
checkbox input "true"
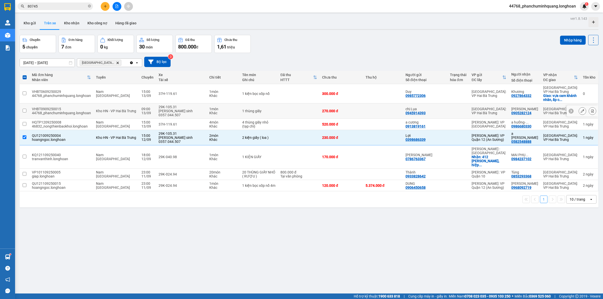
click at [369, 104] on td at bounding box center [383, 111] width 40 height 15
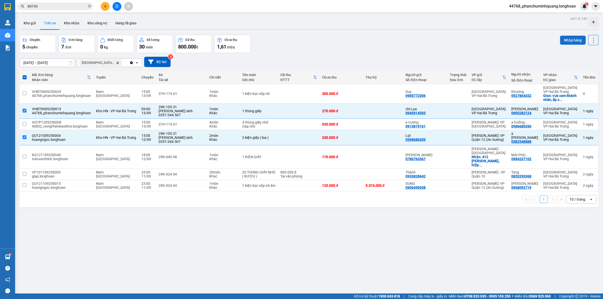
click at [566, 36] on button "Nhập hàng" at bounding box center [573, 40] width 26 height 9
checkbox input "false"
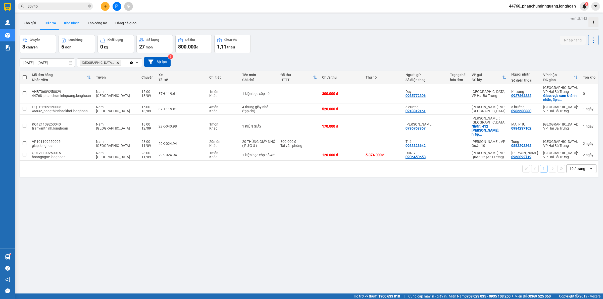
click at [70, 23] on button "Kho nhận" at bounding box center [71, 23] width 23 height 12
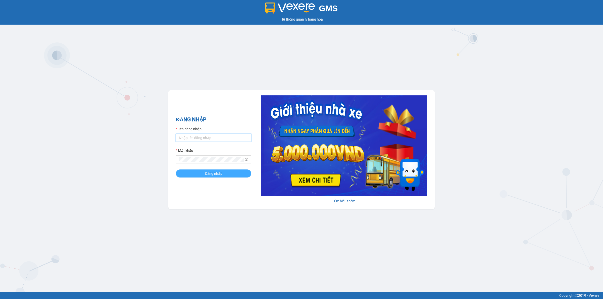
type input "phanchuminhquang.longhoan"
click at [212, 173] on span "Đăng nhập" at bounding box center [214, 174] width 18 height 6
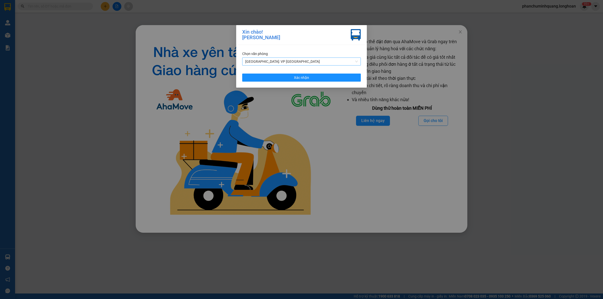
click at [307, 61] on span "[GEOGRAPHIC_DATA]: VP [GEOGRAPHIC_DATA]" at bounding box center [301, 62] width 113 height 8
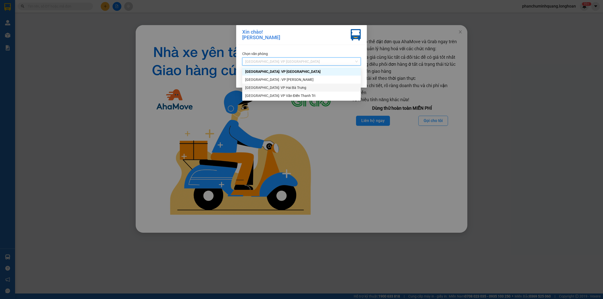
click at [289, 87] on div "[GEOGRAPHIC_DATA]: VP Hai Bà Trưng" at bounding box center [301, 88] width 113 height 6
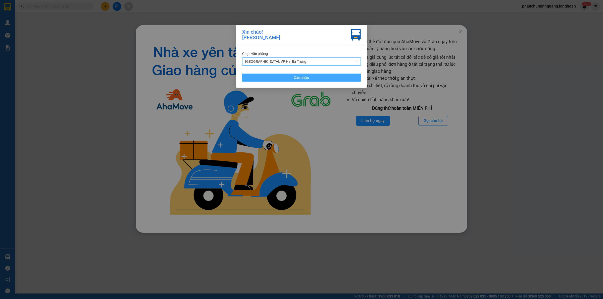
click at [318, 76] on button "Xác nhận" at bounding box center [301, 78] width 119 height 8
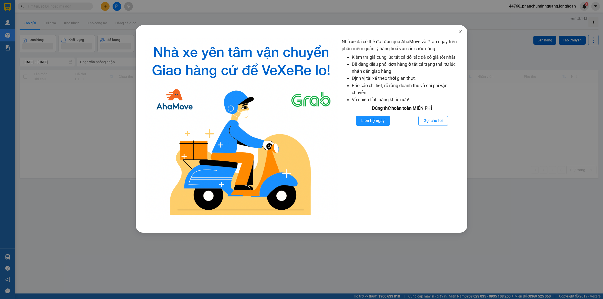
click at [459, 30] on icon "close" at bounding box center [460, 32] width 4 height 4
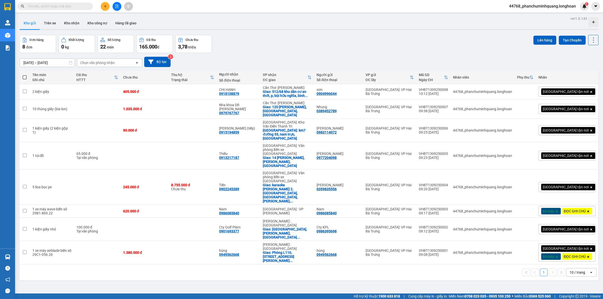
click at [582, 269] on div "10 / trang" at bounding box center [578, 273] width 23 height 8
click at [568, 237] on span "100 / trang" at bounding box center [575, 235] width 18 height 5
